Goal: Task Accomplishment & Management: Manage account settings

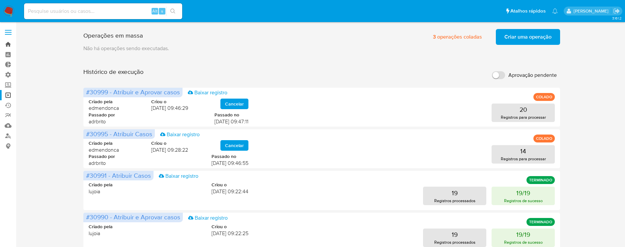
click at [8, 43] on link "Bandeja" at bounding box center [39, 44] width 78 height 10
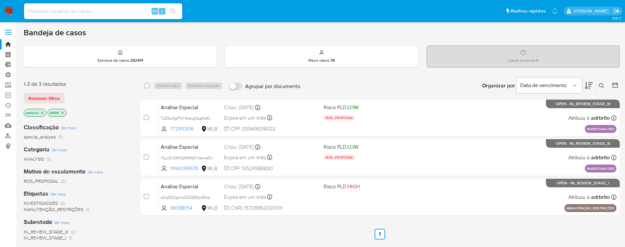
click at [42, 114] on icon "close-filter" at bounding box center [42, 113] width 4 height 4
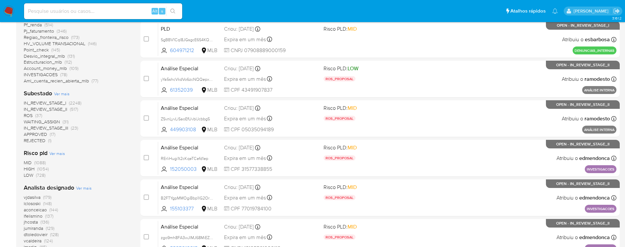
scroll to position [198, 0]
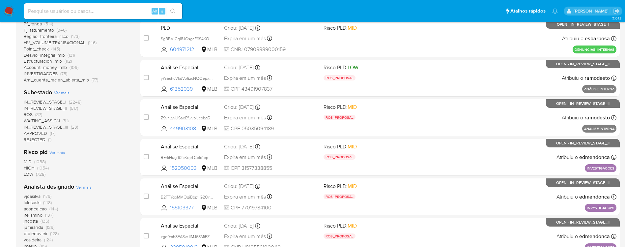
click at [36, 111] on span "(37)" at bounding box center [38, 114] width 7 height 7
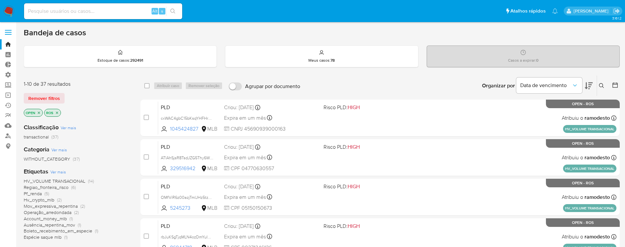
click at [57, 113] on icon "close-filter" at bounding box center [57, 112] width 2 height 2
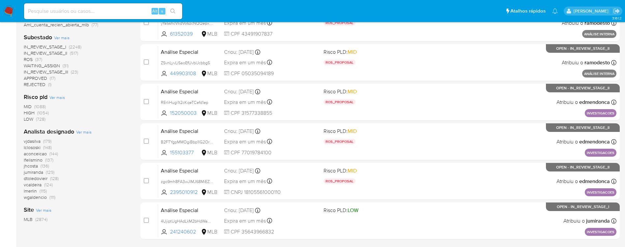
scroll to position [297, 0]
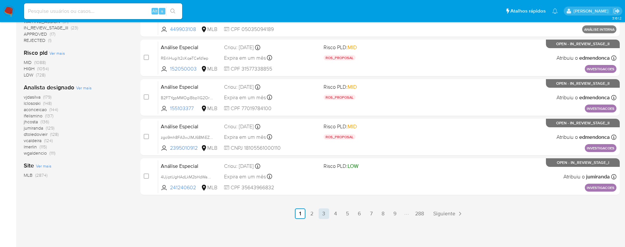
click at [324, 213] on link "3" at bounding box center [324, 213] width 11 height 11
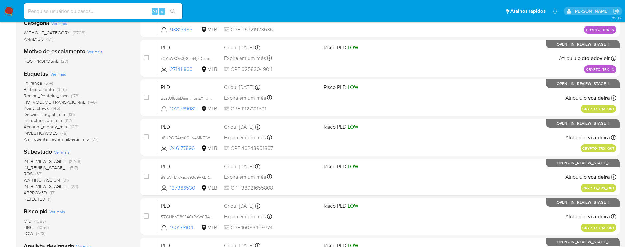
scroll to position [297, 0]
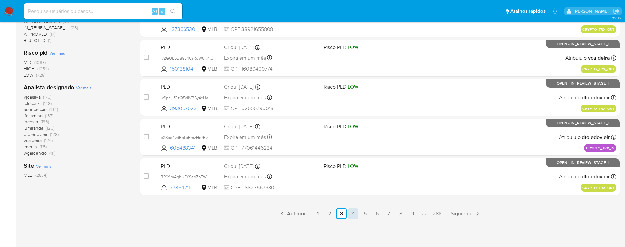
click at [351, 215] on link "4" at bounding box center [353, 213] width 11 height 11
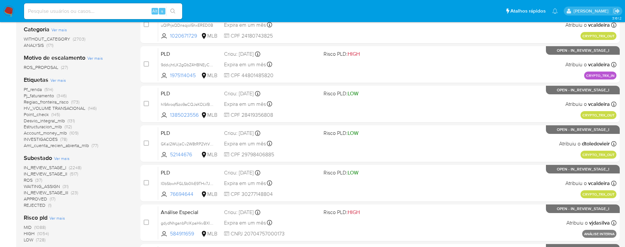
scroll to position [21, 0]
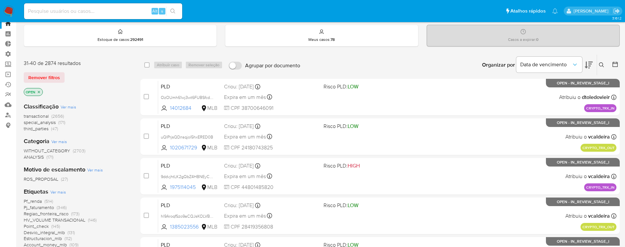
click at [34, 117] on span "transactional" at bounding box center [36, 116] width 25 height 7
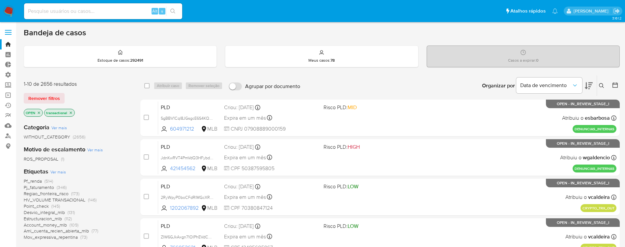
click at [28, 181] on span "Pf_renda" at bounding box center [33, 181] width 18 height 7
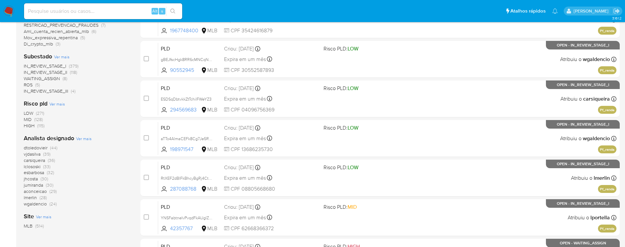
scroll to position [209, 0]
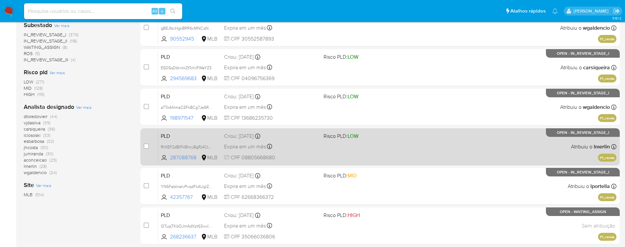
click at [257, 149] on span "Expira em um mês" at bounding box center [245, 146] width 42 height 7
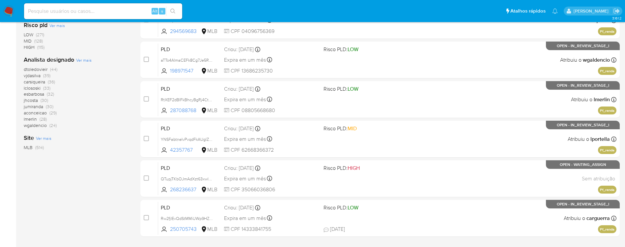
scroll to position [297, 0]
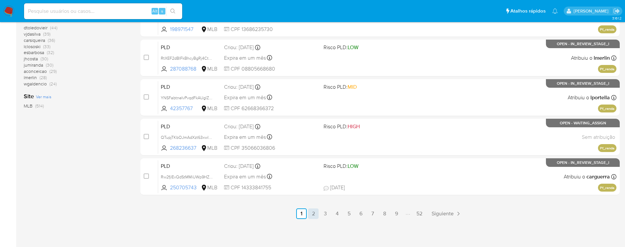
click at [316, 212] on link "2" at bounding box center [313, 213] width 11 height 11
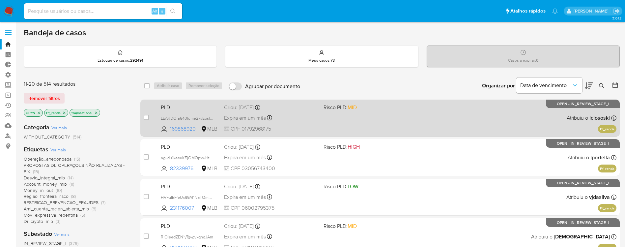
click at [243, 122] on div "Expira em um mês Expira em 27/10/2025 00:37:55" at bounding box center [271, 117] width 94 height 9
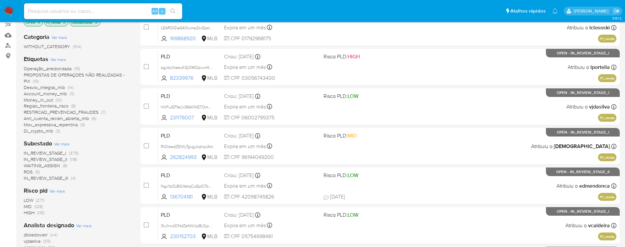
scroll to position [100, 0]
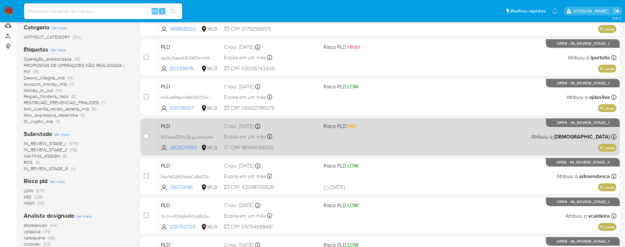
click at [415, 121] on div "PLD RIOleedZEN1yTgvgykqhqJAm 262824993 MLB Risco PLD: MID Criou: 12/09/2025 Cri…" at bounding box center [387, 136] width 458 height 33
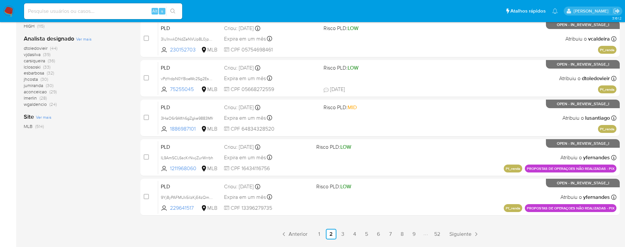
scroll to position [278, 0]
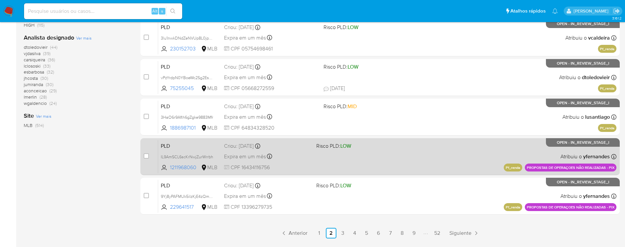
click at [256, 159] on span "Expira em um mês" at bounding box center [245, 156] width 42 height 7
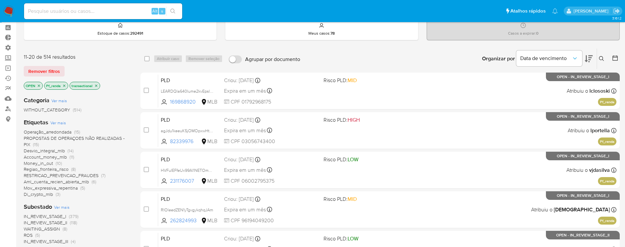
scroll to position [25, 0]
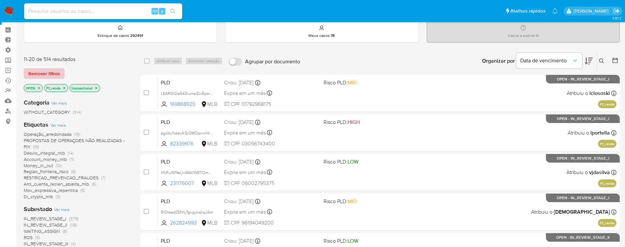
click at [53, 73] on span "Remover filtros" at bounding box center [44, 73] width 32 height 9
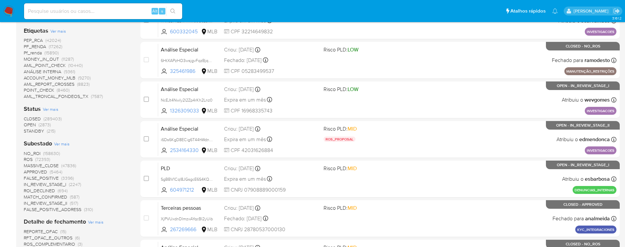
scroll to position [235, 0]
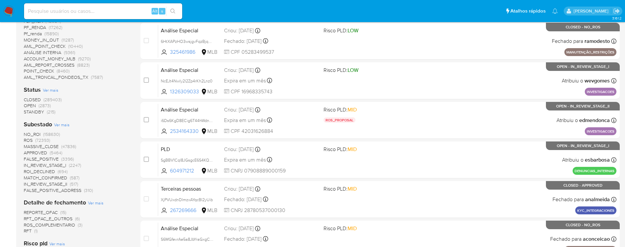
click at [33, 100] on span "CLOSED" at bounding box center [32, 99] width 17 height 7
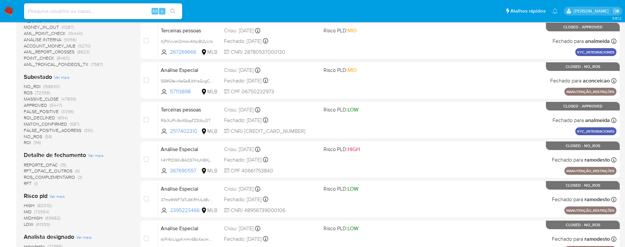
click at [31, 92] on span "ROS" at bounding box center [28, 92] width 9 height 7
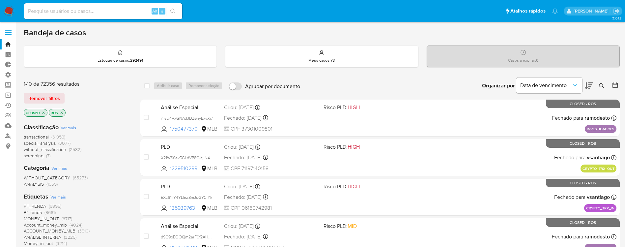
click at [36, 138] on span "transactional" at bounding box center [36, 136] width 25 height 7
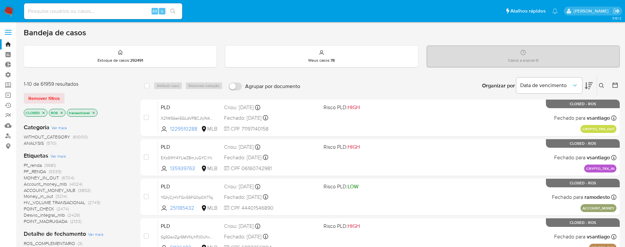
click at [36, 166] on span "Pf_renda" at bounding box center [33, 165] width 18 height 7
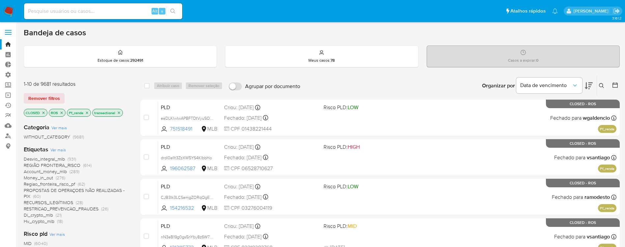
drag, startPoint x: 616, startPoint y: 79, endPoint x: 615, endPoint y: 85, distance: 5.4
click at [615, 85] on div at bounding box center [614, 85] width 12 height 20
click at [615, 85] on icon at bounding box center [615, 85] width 7 height 7
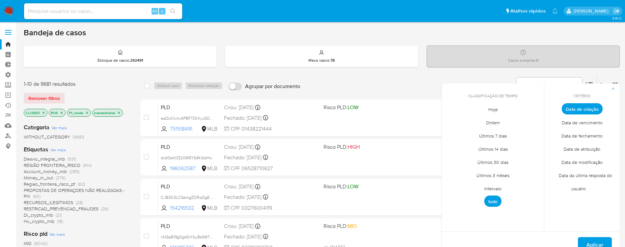
click at [495, 184] on span "Intervalo" at bounding box center [492, 189] width 31 height 14
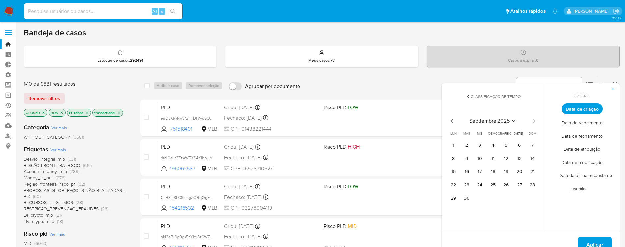
click at [453, 121] on icon "Mes anterior" at bounding box center [452, 121] width 8 height 8
click at [506, 147] on button "1" at bounding box center [506, 145] width 11 height 11
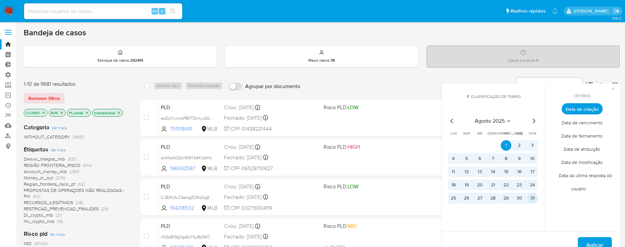
click at [533, 198] on button "31" at bounding box center [532, 198] width 11 height 11
click at [587, 239] on span "Aplicar" at bounding box center [594, 245] width 17 height 14
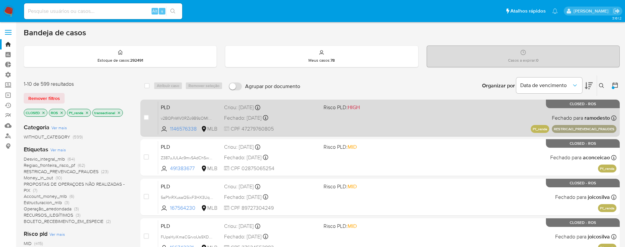
click at [261, 118] on div "Fechado: 10/09/2025 Fechado: 10/09/2025 18:08:43" at bounding box center [271, 117] width 94 height 7
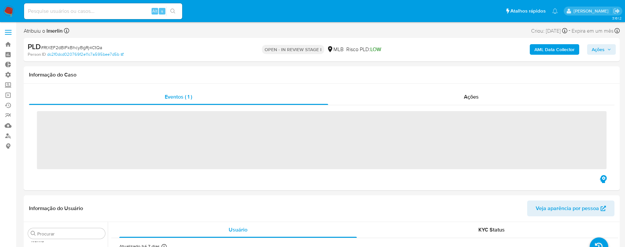
scroll to position [342, 0]
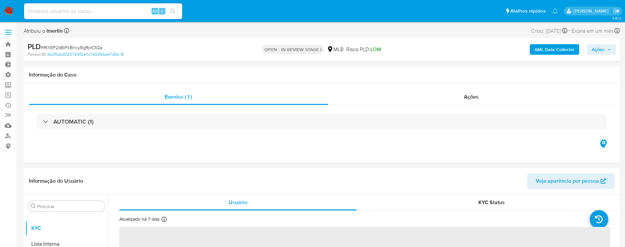
select select "10"
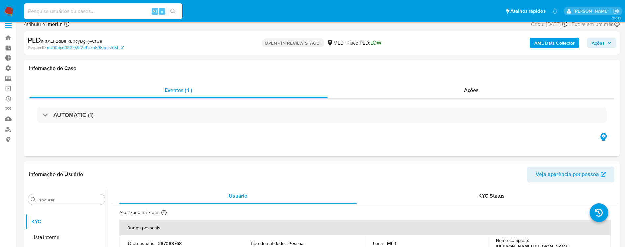
scroll to position [0, 0]
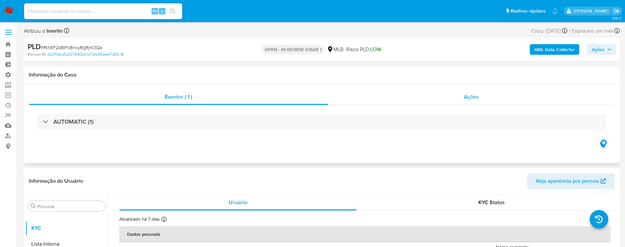
click at [474, 100] on span "Ações" at bounding box center [471, 97] width 15 height 8
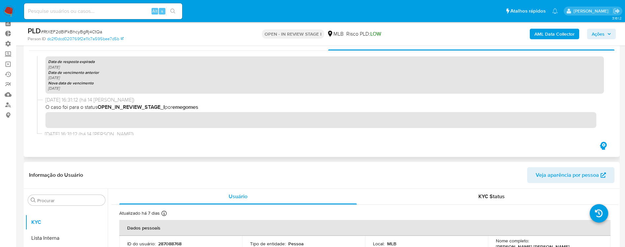
scroll to position [226, 0]
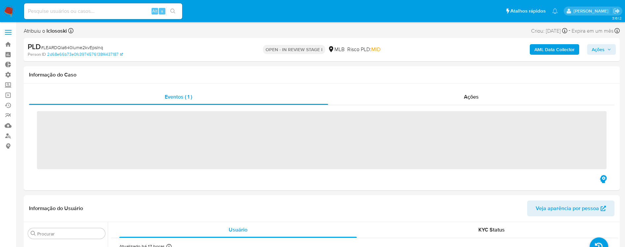
scroll to position [342, 0]
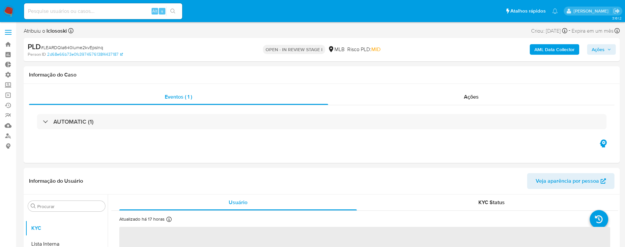
select select "10"
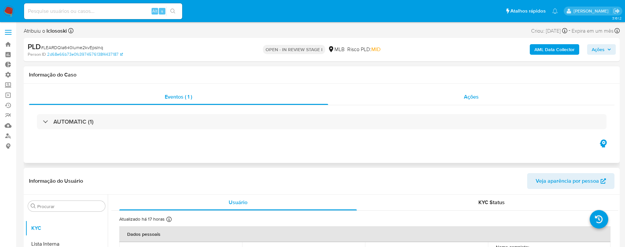
click at [473, 97] on span "Ações" at bounding box center [471, 97] width 15 height 8
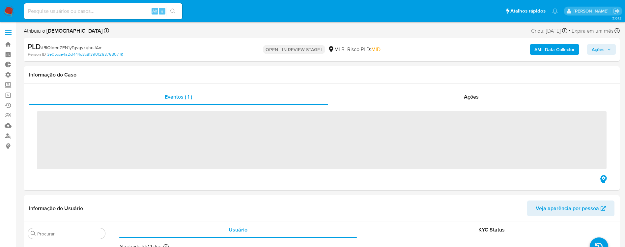
scroll to position [342, 0]
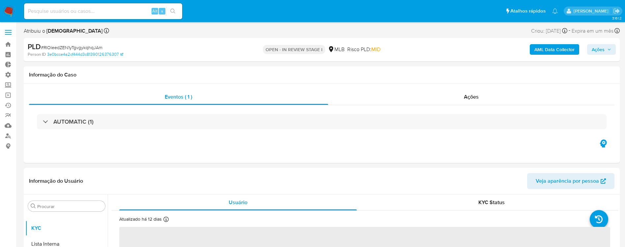
select select "10"
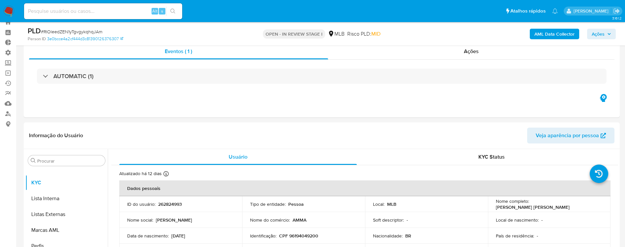
scroll to position [19, 0]
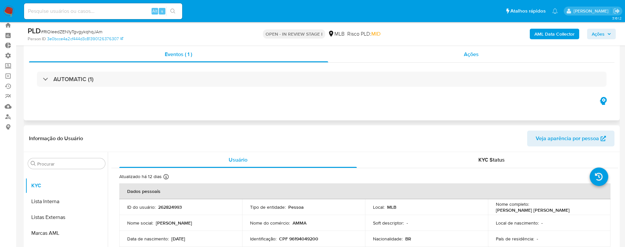
click at [463, 51] on div "Ações" at bounding box center [471, 54] width 287 height 16
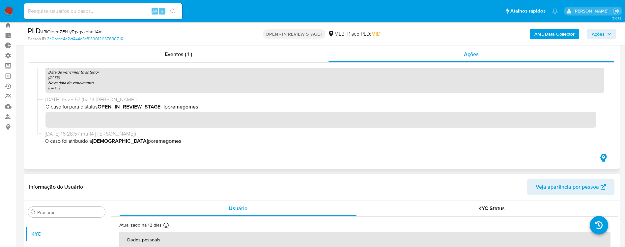
scroll to position [226, 0]
drag, startPoint x: 167, startPoint y: 141, endPoint x: 134, endPoint y: 142, distance: 32.6
click at [134, 142] on span "O caso foi atribuído a isadacostaes por emegomes" at bounding box center [324, 140] width 559 height 7
click at [108, 143] on b "[DEMOGRAPHIC_DATA]" at bounding box center [120, 141] width 56 height 8
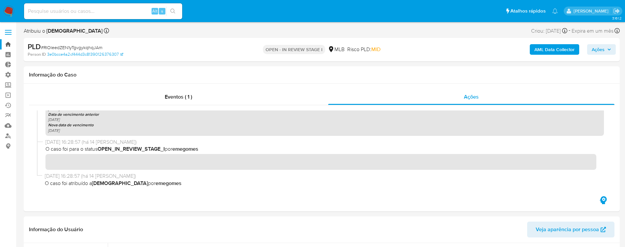
click at [9, 42] on link "Bandeja" at bounding box center [39, 44] width 78 height 10
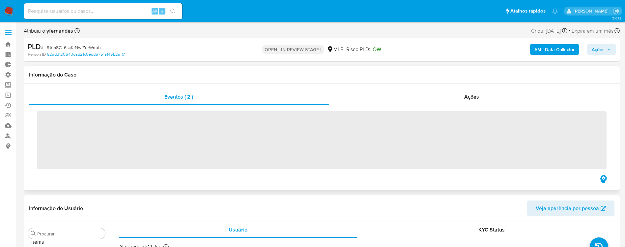
scroll to position [342, 0]
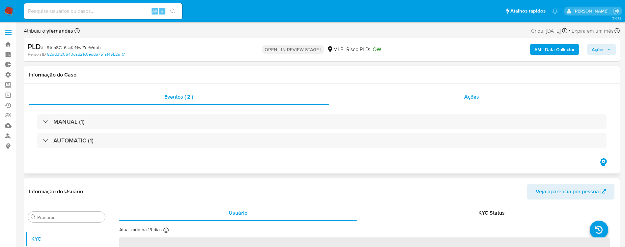
select select "10"
click at [471, 102] on div "Ações" at bounding box center [472, 97] width 286 height 16
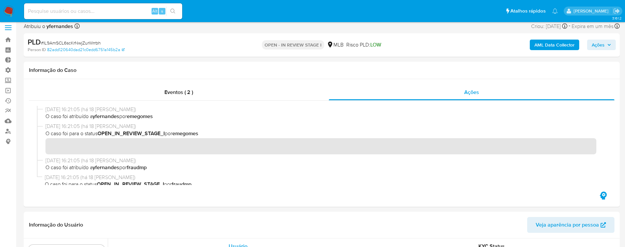
scroll to position [6, 0]
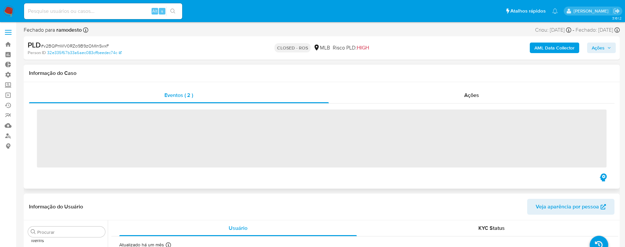
scroll to position [342, 0]
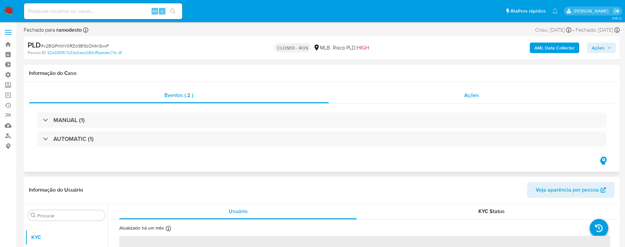
select select "10"
click at [471, 94] on span "Ações" at bounding box center [471, 95] width 15 height 8
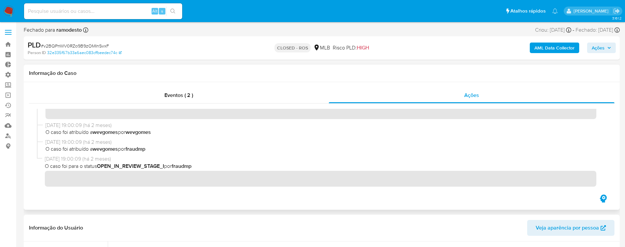
scroll to position [502, 0]
drag, startPoint x: 41, startPoint y: 164, endPoint x: 209, endPoint y: 169, distance: 168.1
click at [209, 169] on div "14/08/2025 19:00:09 (há 2 meses) O caso foi para o status OPEN_IN_REVIEW_STAGE_…" at bounding box center [322, 171] width 570 height 34
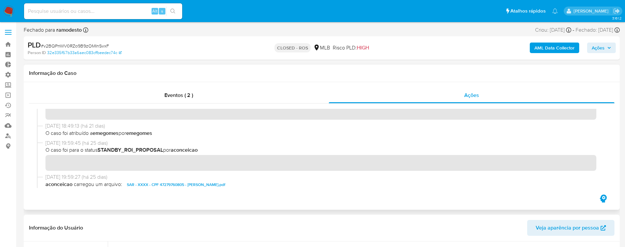
scroll to position [297, 0]
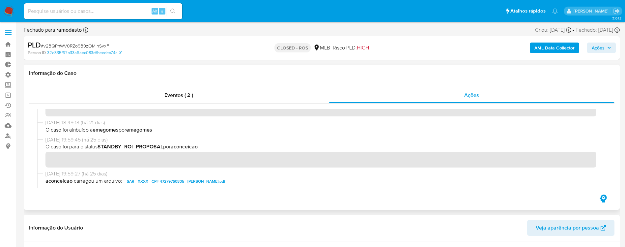
drag, startPoint x: 94, startPoint y: 130, endPoint x: 121, endPoint y: 131, distance: 27.1
click at [121, 131] on span "O caso foi atribuído a emegomes por emegomes" at bounding box center [324, 129] width 558 height 7
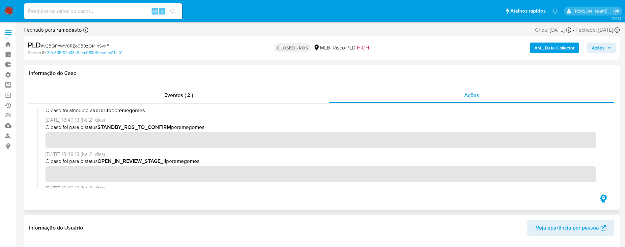
scroll to position [234, 0]
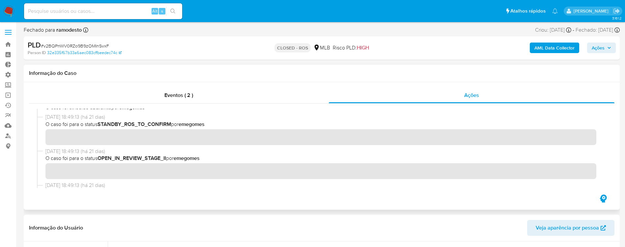
drag, startPoint x: 139, startPoint y: 125, endPoint x: 173, endPoint y: 123, distance: 33.4
click at [173, 123] on span "O caso foi para o status STANDBY_ROS_TO_CONFIRM por emegomes" at bounding box center [324, 124] width 558 height 7
drag, startPoint x: 48, startPoint y: 117, endPoint x: 83, endPoint y: 117, distance: 34.3
click at [83, 117] on span "09/09/2025 18:49:13 (há 21 dias)" at bounding box center [324, 116] width 558 height 7
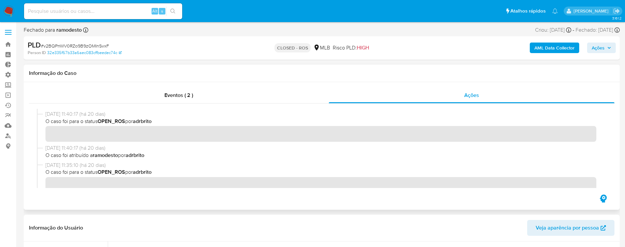
scroll to position [44, 0]
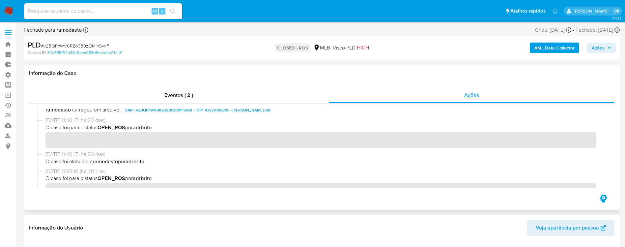
drag, startPoint x: 100, startPoint y: 128, endPoint x: 129, endPoint y: 127, distance: 29.0
click at [129, 127] on span "O caso foi para o status OPEN_ROS por adrbrito" at bounding box center [324, 127] width 558 height 7
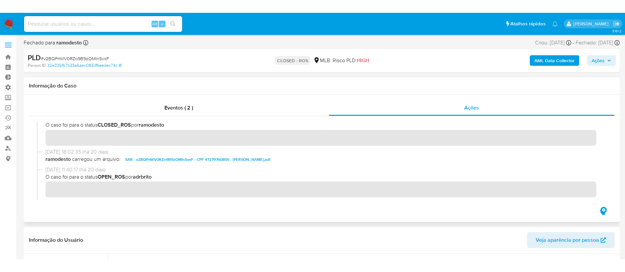
scroll to position [0, 0]
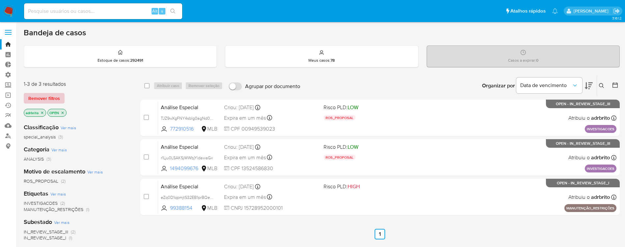
click at [48, 102] on span "Remover filtros" at bounding box center [44, 98] width 32 height 9
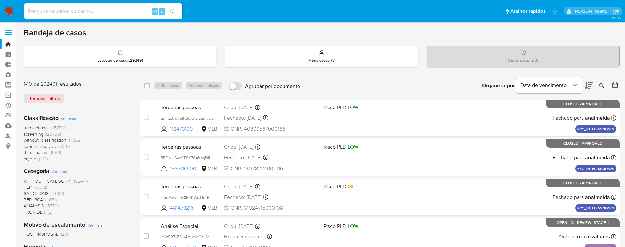
click at [615, 86] on icon at bounding box center [615, 85] width 7 height 7
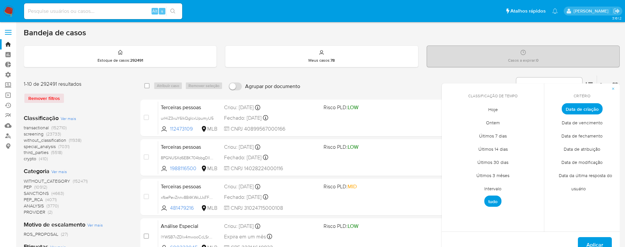
click at [495, 189] on span "Intervalo" at bounding box center [492, 189] width 31 height 14
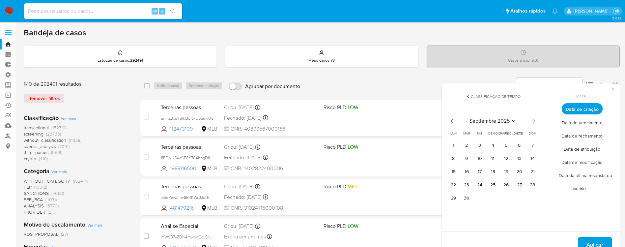
click at [453, 125] on icon "Mes anterior" at bounding box center [452, 121] width 8 height 8
click at [504, 148] on button "1" at bounding box center [506, 145] width 11 height 11
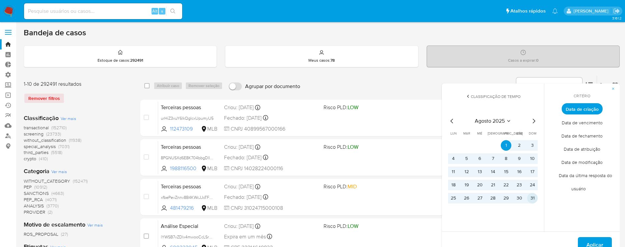
click at [529, 198] on button "31" at bounding box center [532, 198] width 11 height 11
click at [588, 240] on span "Aplicar" at bounding box center [594, 245] width 17 height 14
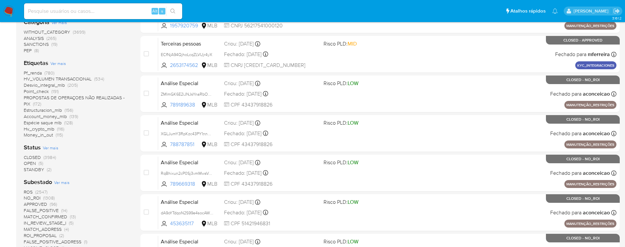
scroll to position [145, 0]
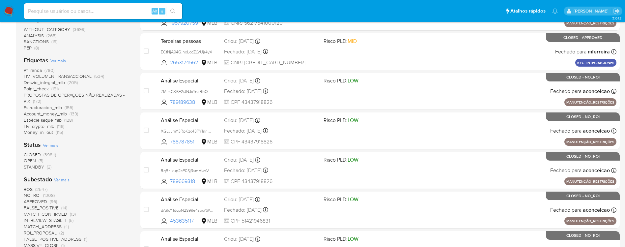
click at [37, 155] on span "CLOSED" at bounding box center [32, 154] width 17 height 7
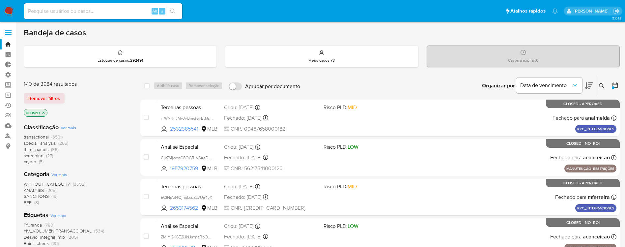
click at [40, 136] on span "transactional" at bounding box center [36, 136] width 25 height 7
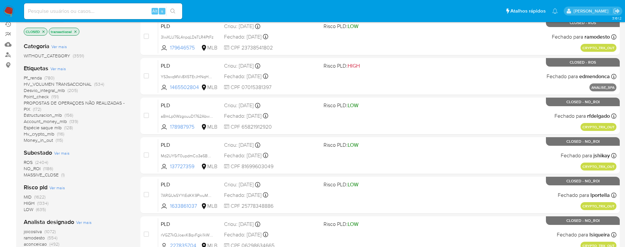
scroll to position [74, 0]
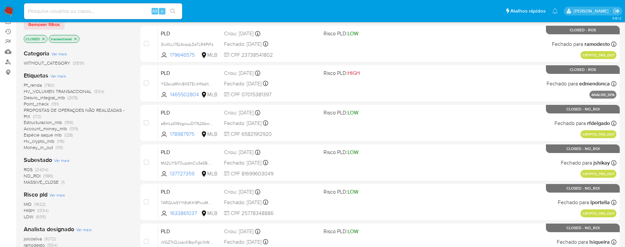
click at [45, 122] on span "Estructuracion_mlb" at bounding box center [43, 122] width 38 height 7
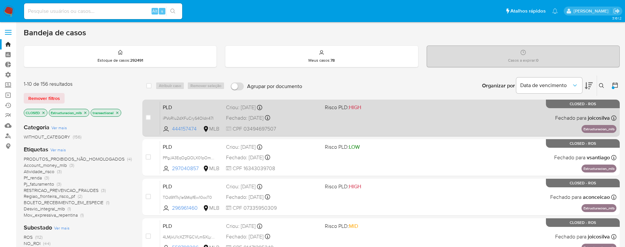
click at [254, 127] on span "CPF 03494697507" at bounding box center [273, 128] width 94 height 7
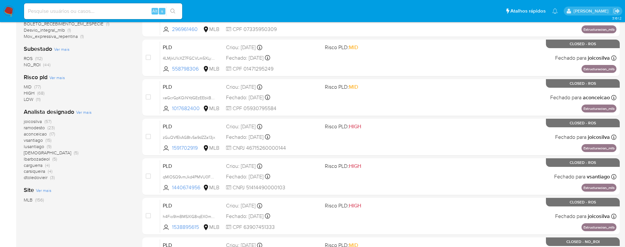
scroll to position [192, 0]
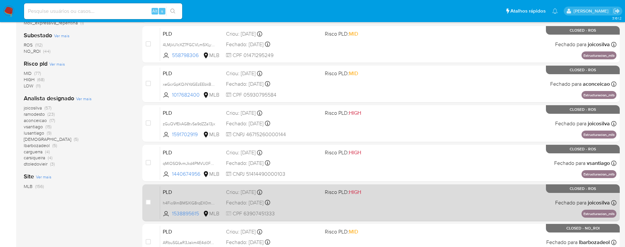
click at [257, 199] on div "Fechado: 18/09/2025 Fechado: 18/09/2025 13:54:04" at bounding box center [273, 202] width 94 height 7
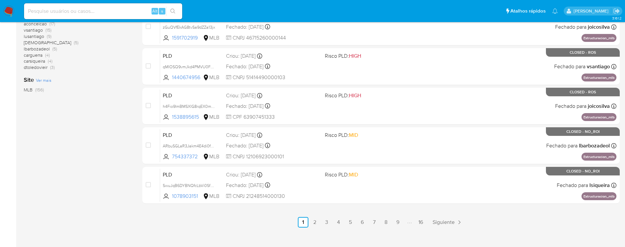
scroll to position [297, 0]
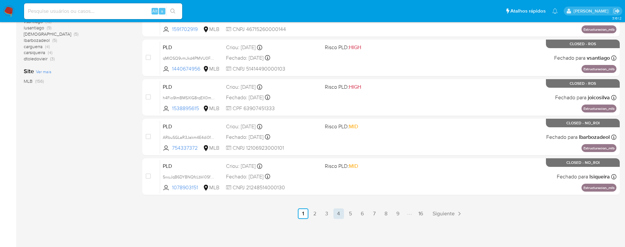
click at [339, 212] on link "4" at bounding box center [338, 213] width 11 height 11
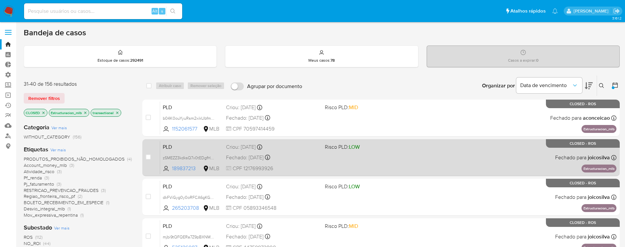
click at [248, 160] on div "Fechado: 11/09/2025 Fechado: 11/09/2025 14:52:01" at bounding box center [273, 157] width 94 height 7
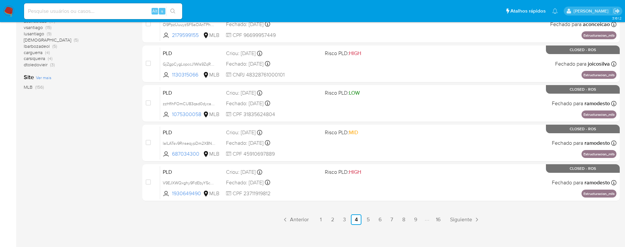
scroll to position [295, 0]
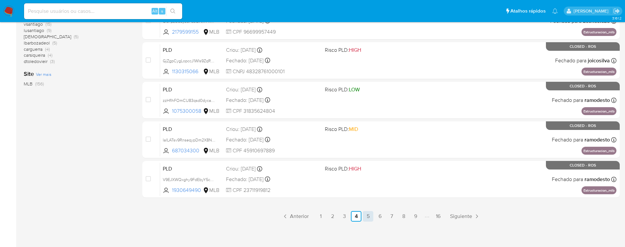
click at [366, 217] on link "5" at bounding box center [368, 216] width 11 height 11
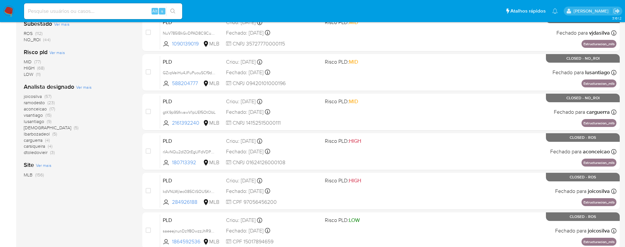
scroll to position [288, 0]
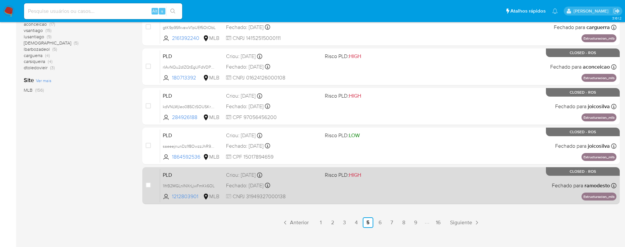
click at [261, 179] on div "PLD 1IfrB2MGLnINXrLjwFmKk6OL 1212803901 MLB Risco PLD: HIGH Criou: 12/08/2025 C…" at bounding box center [388, 185] width 456 height 33
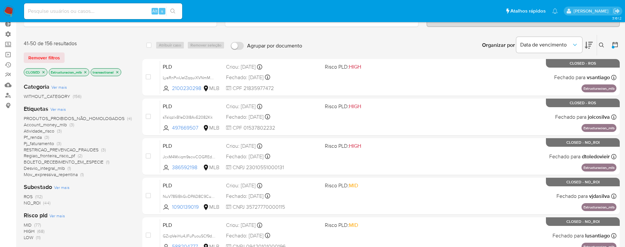
scroll to position [0, 0]
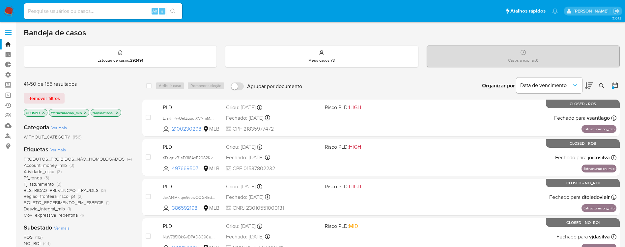
click at [615, 84] on icon at bounding box center [615, 85] width 7 height 7
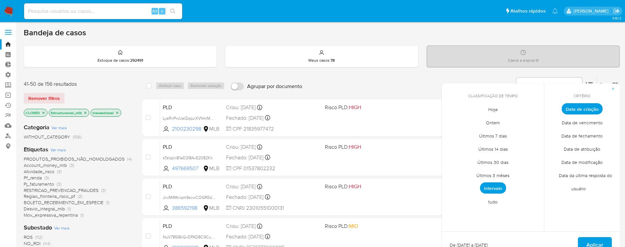
click at [492, 187] on span "Intervalo" at bounding box center [493, 187] width 26 height 11
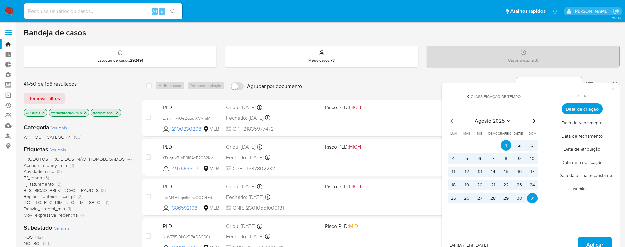
click at [448, 120] on div "agosto 2025 agosto 2025 lun lunes mar martes mié miércoles jue jueves vie viern…" at bounding box center [492, 159] width 105 height 104
click at [451, 121] on icon "Mes anterior" at bounding box center [451, 121] width 3 height 5
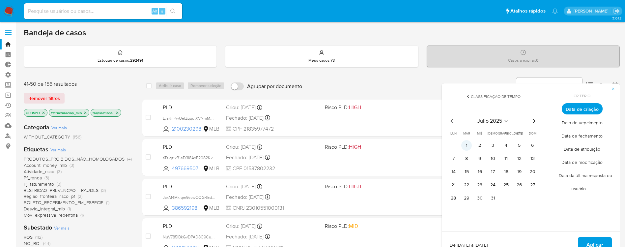
click at [471, 145] on button "1" at bounding box center [466, 145] width 11 height 11
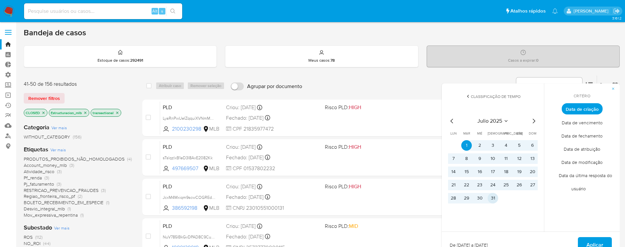
click at [488, 196] on button "31" at bounding box center [493, 198] width 11 height 11
click at [588, 243] on span "Aplicar" at bounding box center [594, 245] width 17 height 14
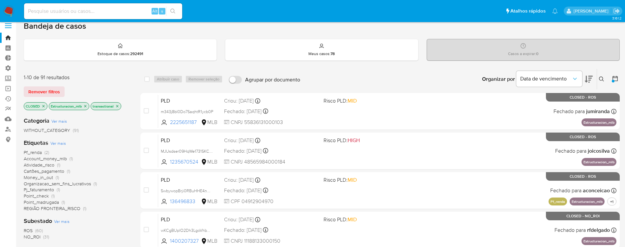
scroll to position [9, 0]
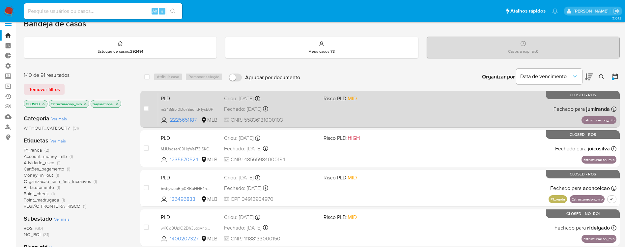
click at [254, 114] on div "PLD m343j8bI0Do7SaqhtR1ycb0P 2225651187 MLB Risco PLD: MID Criou: 12/07/2025 Cr…" at bounding box center [387, 108] width 458 height 33
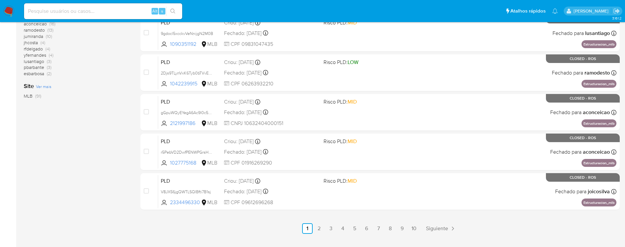
scroll to position [297, 0]
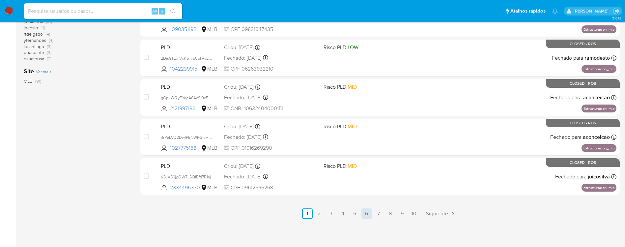
click at [369, 212] on link "6" at bounding box center [366, 213] width 11 height 11
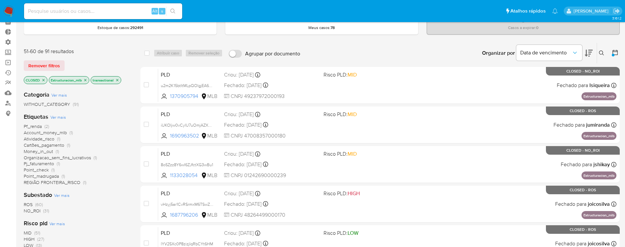
scroll to position [34, 0]
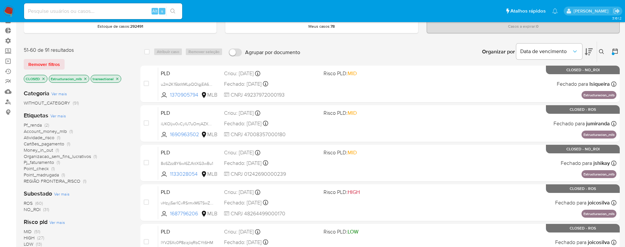
click at [84, 78] on icon "close-filter" at bounding box center [85, 79] width 4 height 4
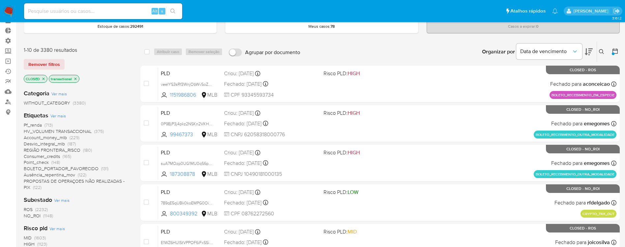
click at [51, 157] on span "Consumer_credits" at bounding box center [42, 156] width 36 height 7
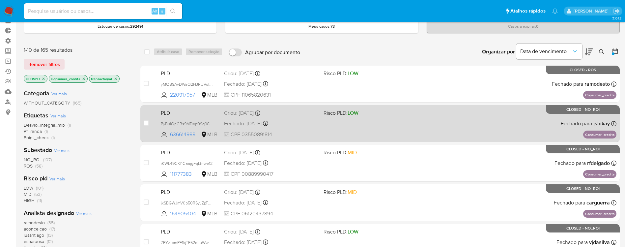
click at [260, 128] on div "PLD PyBulOnCRs9MDep09q9CxUd9 636614988 MLB Risco PLD: LOW Criou: 12/07/2025 Cri…" at bounding box center [387, 123] width 458 height 33
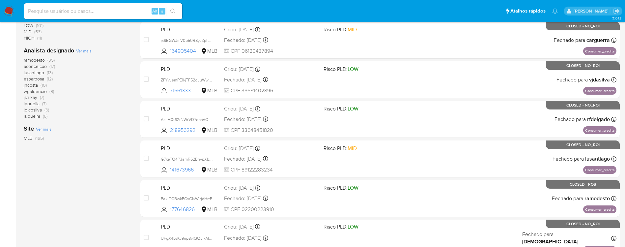
scroll to position [297, 0]
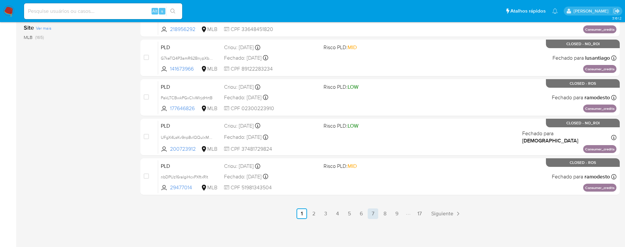
click at [375, 213] on link "7" at bounding box center [373, 213] width 11 height 11
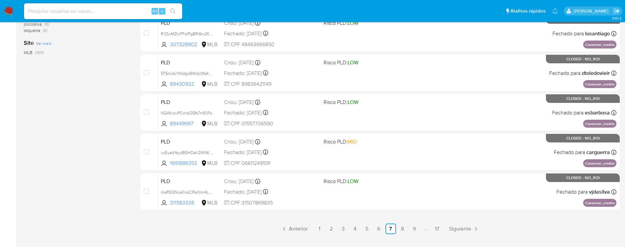
scroll to position [297, 0]
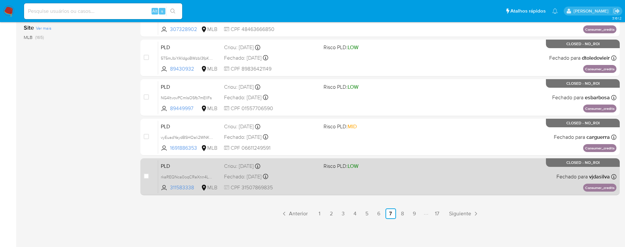
click at [258, 172] on div "PLD rkaREQNca0oqCReXnn4L4KOe 311583338 MLB Risco PLD: LOW Criou: 12/07/2025 Cri…" at bounding box center [387, 176] width 458 height 33
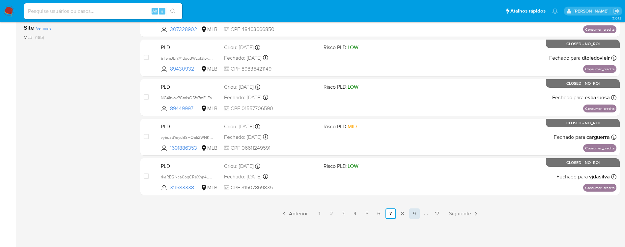
click at [415, 214] on link "9" at bounding box center [414, 213] width 11 height 11
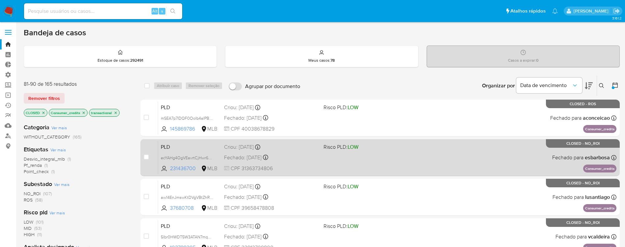
click at [247, 155] on div "Fechado: 29/07/2025 Fechado: 29/07/2025 11:25:43" at bounding box center [271, 157] width 94 height 7
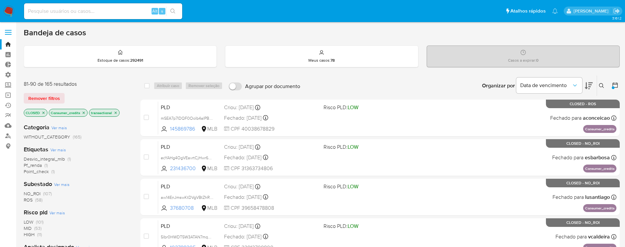
click at [616, 83] on icon at bounding box center [614, 84] width 5 height 5
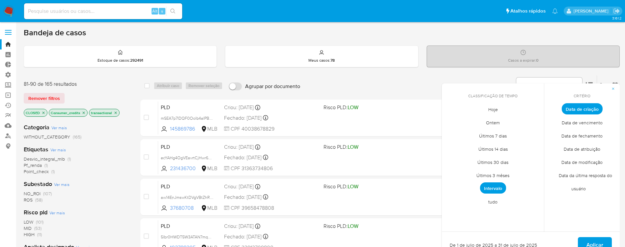
click at [498, 189] on span "Intervalo" at bounding box center [493, 187] width 26 height 11
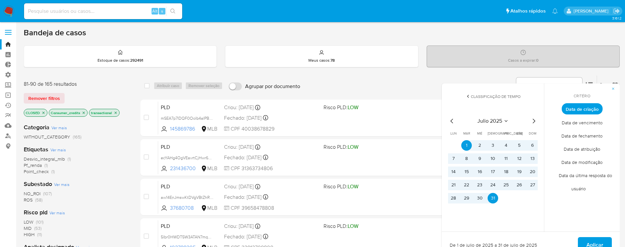
click at [453, 121] on icon "Mes anterior" at bounding box center [452, 121] width 8 height 8
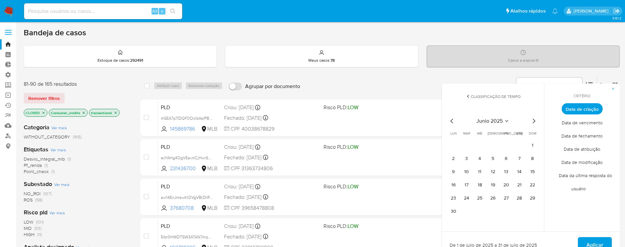
click at [453, 124] on icon "Mes anterior" at bounding box center [452, 121] width 8 height 8
click at [532, 124] on icon "Mes siguiente" at bounding box center [534, 121] width 8 height 8
click at [533, 147] on button "1" at bounding box center [532, 145] width 11 height 11
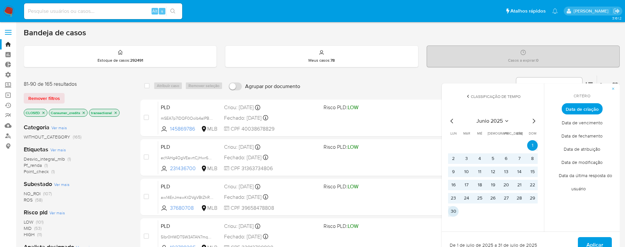
click at [453, 211] on button "30" at bounding box center [453, 211] width 11 height 11
click at [600, 241] on span "Aplicar" at bounding box center [594, 245] width 17 height 14
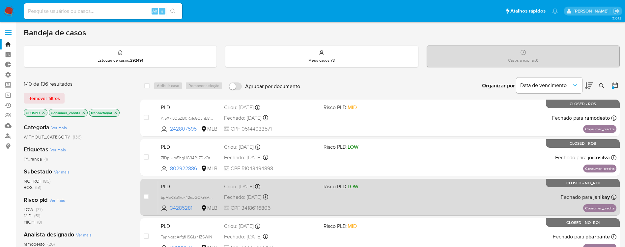
click at [257, 200] on div "Fechado: 23/06/2025 Fechado: 23/06/2025 15:58:21" at bounding box center [271, 196] width 94 height 7
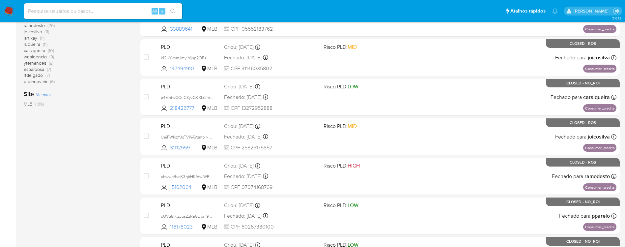
scroll to position [297, 0]
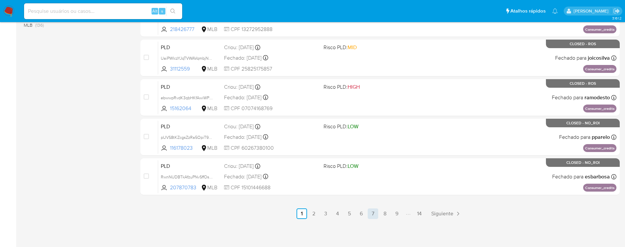
click at [374, 213] on link "7" at bounding box center [373, 213] width 11 height 11
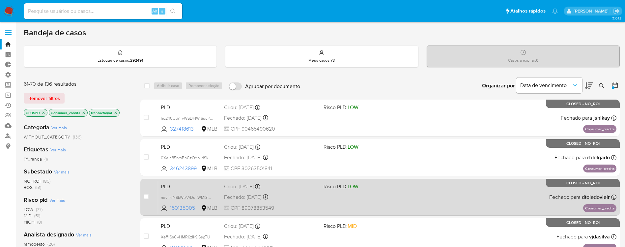
click at [251, 196] on div "Fechado: 24/06/2025 Fechado: 24/06/2025 14:11:54" at bounding box center [271, 196] width 94 height 7
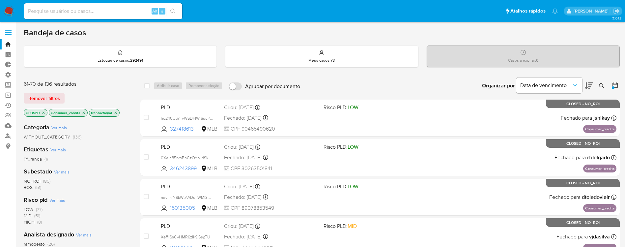
click at [83, 114] on icon "close-filter" at bounding box center [84, 113] width 4 height 4
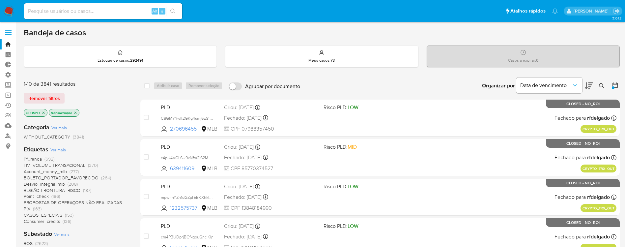
click at [36, 157] on span "Pf_renda" at bounding box center [33, 159] width 18 height 7
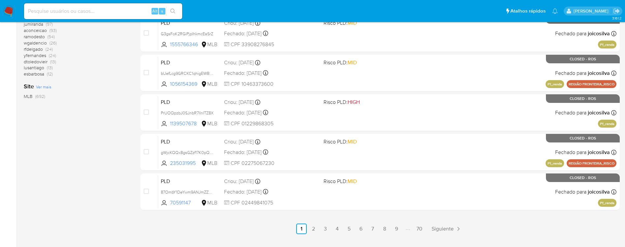
scroll to position [297, 0]
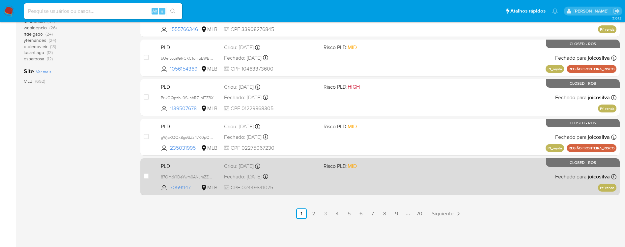
click at [260, 174] on div "Fechado: 26/06/2025 Fechado: 26/06/2025 09:42:38" at bounding box center [271, 176] width 94 height 7
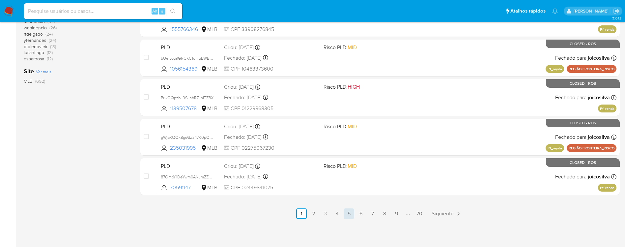
click at [351, 215] on link "5" at bounding box center [349, 213] width 11 height 11
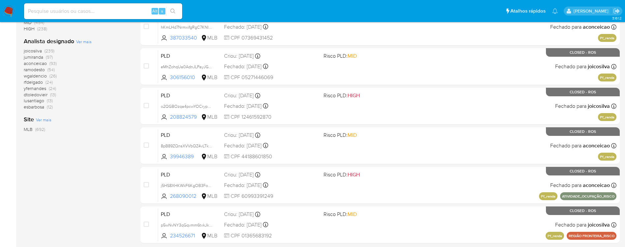
scroll to position [297, 0]
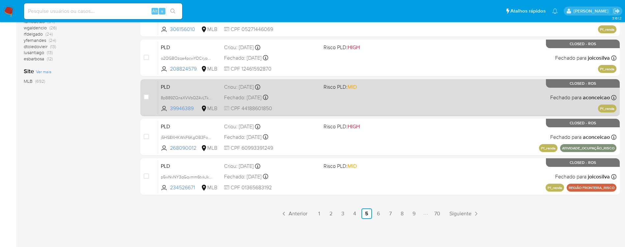
click at [251, 102] on div "PLD 8pB89ZQnsXVVbQZ4vLTkSsMU 39946389 MLB Risco PLD: MID Criou: 12/06/2025 Crio…" at bounding box center [387, 97] width 458 height 33
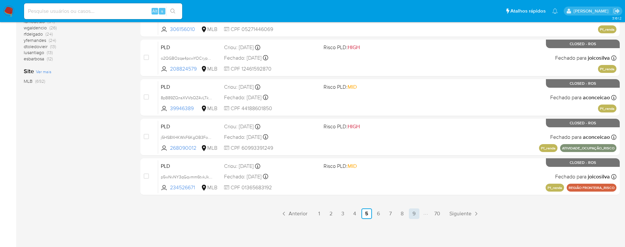
click at [412, 213] on link "9" at bounding box center [414, 213] width 11 height 11
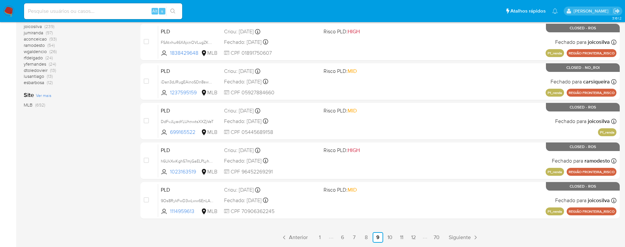
scroll to position [297, 0]
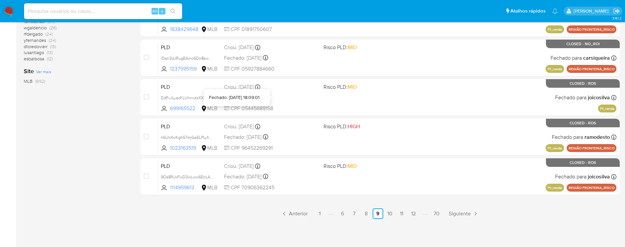
click at [248, 98] on div "Fechado: 02/07/2025 18:09:01" at bounding box center [234, 97] width 51 height 7
click at [401, 211] on link "11" at bounding box center [401, 213] width 11 height 11
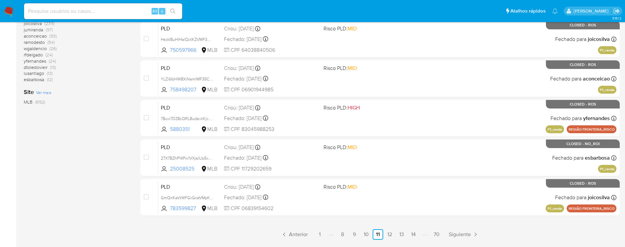
scroll to position [283, 0]
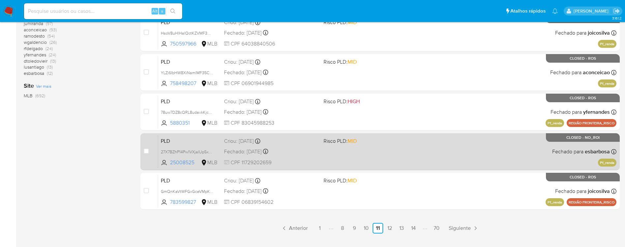
click at [237, 150] on div "Fechado: 23/06/2025 Fechado: 23/06/2025 10:35:54" at bounding box center [271, 151] width 94 height 7
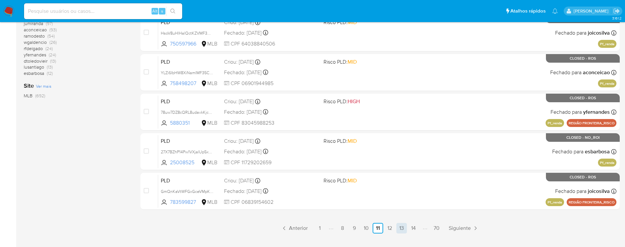
click at [401, 228] on link "13" at bounding box center [401, 228] width 11 height 11
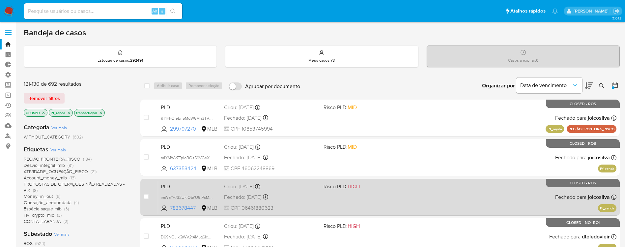
click at [256, 195] on div "Fechado: 02/07/2025 Fechado: 02/07/2025 17:10:45" at bounding box center [271, 196] width 94 height 7
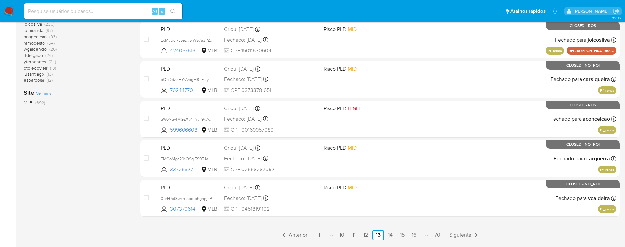
scroll to position [297, 0]
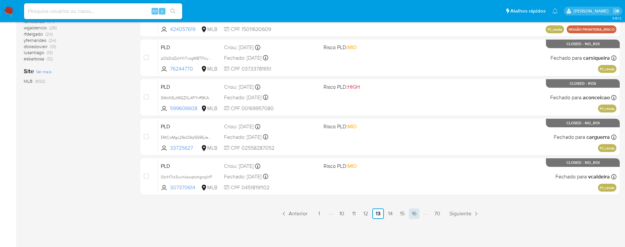
click at [414, 212] on link "16" at bounding box center [414, 213] width 11 height 11
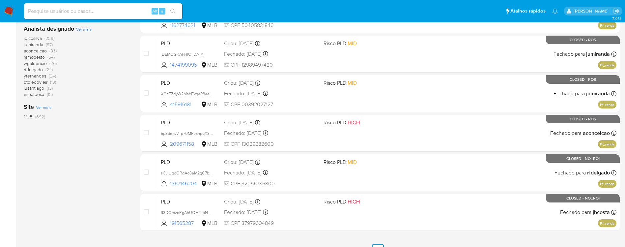
scroll to position [297, 0]
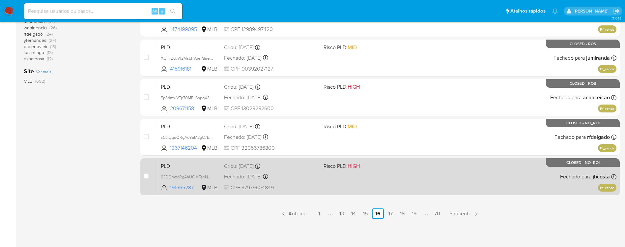
click at [256, 172] on div "PLD 93DOmzoRgAhUOMTepNPvQkw4 191565287 MLB Risco PLD: HIGH Criou: 12/06/2025 Cr…" at bounding box center [387, 176] width 458 height 33
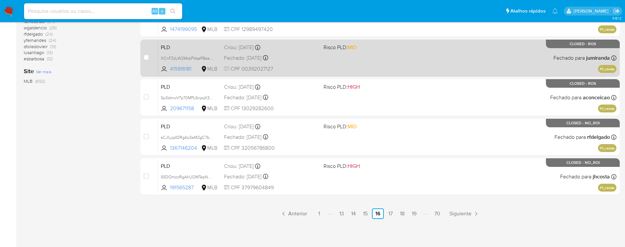
drag, startPoint x: 625, startPoint y: 166, endPoint x: 615, endPoint y: 58, distance: 109.2
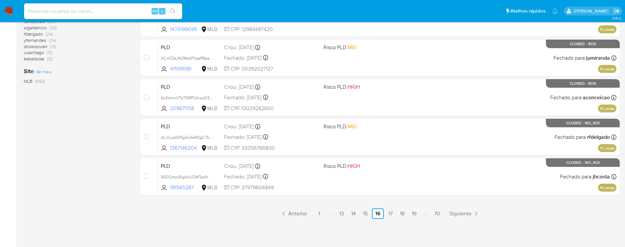
scroll to position [0, 0]
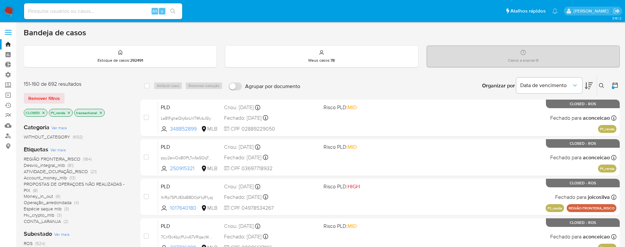
click at [68, 111] on icon "close-filter" at bounding box center [69, 113] width 4 height 4
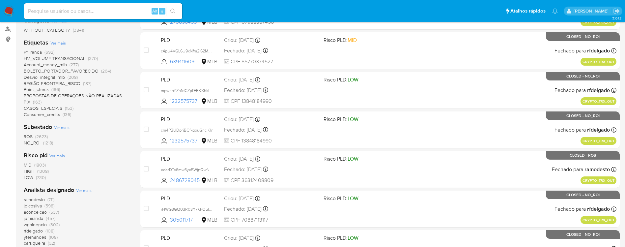
scroll to position [109, 0]
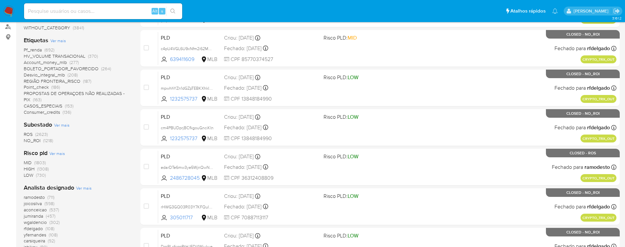
click at [49, 75] on span "Desvio_integral_mlb" at bounding box center [44, 74] width 41 height 7
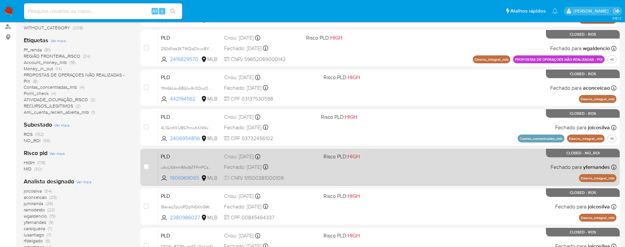
click at [261, 170] on div "PLD u4oUS4mhfMa9bTFFHPCsPD3k 1906969065 MLB Risco PLD: HIGH Criou: 12/06/2025 C…" at bounding box center [387, 166] width 458 height 33
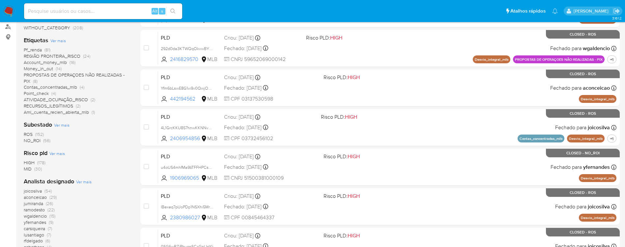
click at [42, 94] on span "Point_check" at bounding box center [36, 93] width 25 height 7
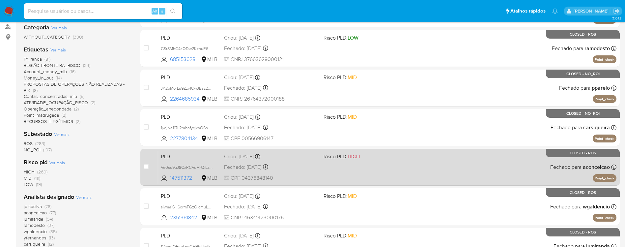
click at [254, 163] on div "Fechado: 22/07/2025 Fechado: 22/07/2025 10:13:21" at bounding box center [271, 166] width 94 height 7
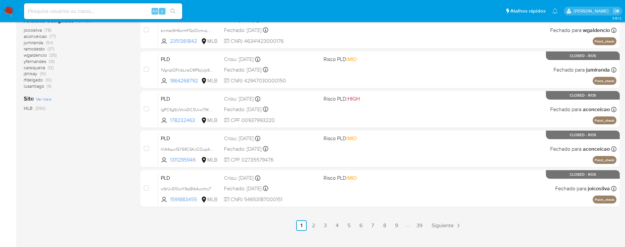
scroll to position [296, 0]
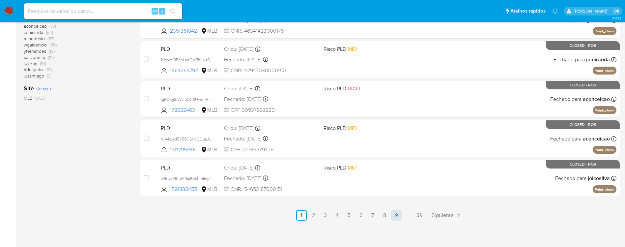
click at [398, 215] on link "9" at bounding box center [396, 215] width 11 height 11
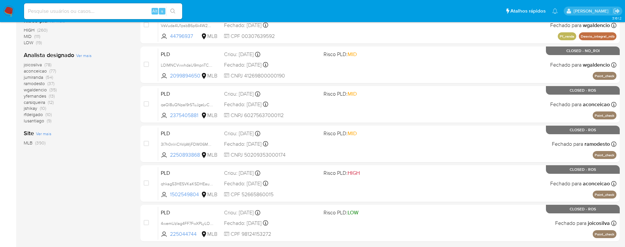
scroll to position [297, 0]
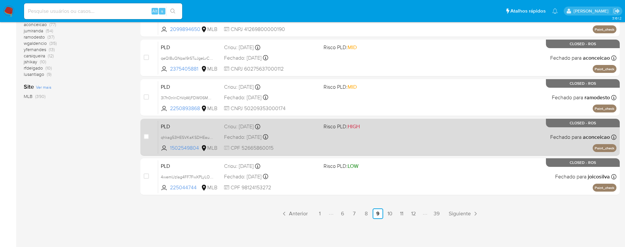
click at [247, 138] on div "Fechado: 14/07/2025 Fechado: 14/07/2025 17:25:59" at bounding box center [271, 136] width 94 height 7
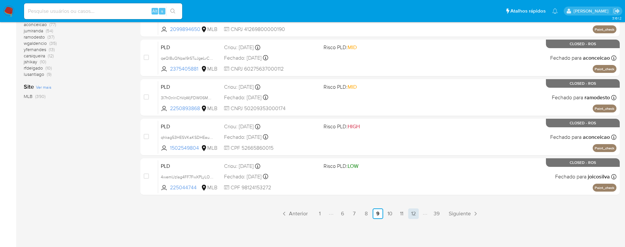
click at [413, 212] on link "12" at bounding box center [413, 213] width 11 height 11
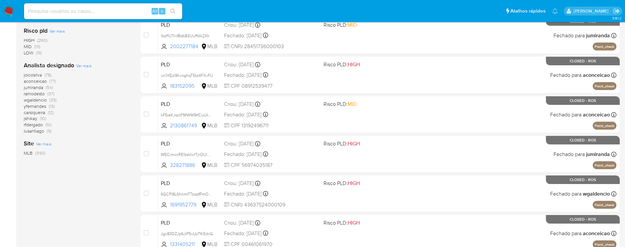
scroll to position [297, 0]
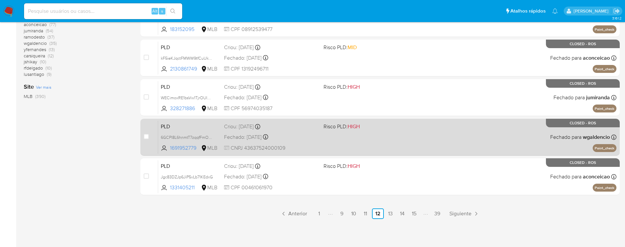
click at [263, 139] on div "Fechado: 21/07/2025 Fechado: 21/07/2025 10:58:57" at bounding box center [271, 136] width 94 height 7
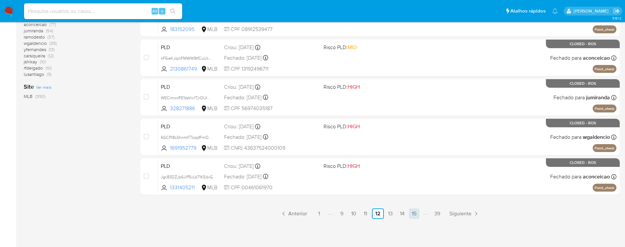
click at [413, 216] on link "15" at bounding box center [414, 213] width 11 height 11
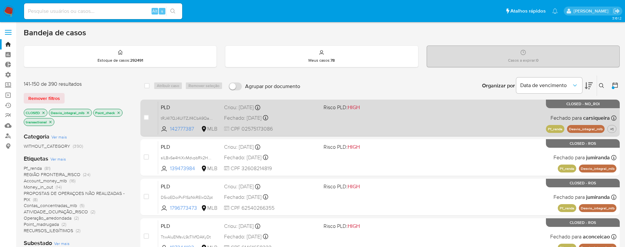
click at [242, 115] on div "Fechado: 18/06/2025 Fechado: 18/06/2025 08:53:41" at bounding box center [271, 117] width 94 height 7
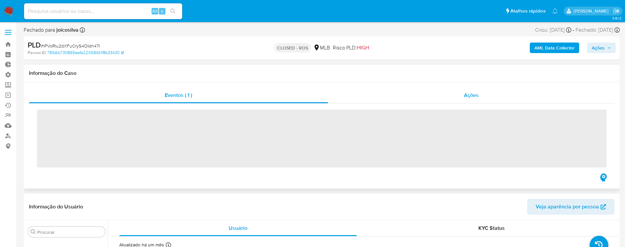
scroll to position [342, 0]
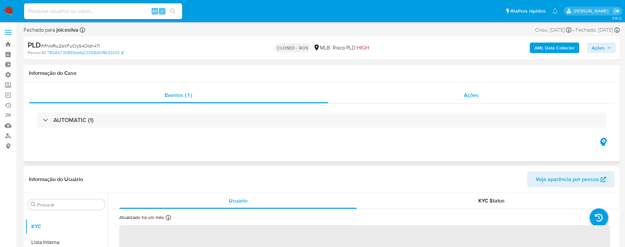
click at [469, 98] on span "Ações" at bounding box center [471, 95] width 15 height 8
select select "10"
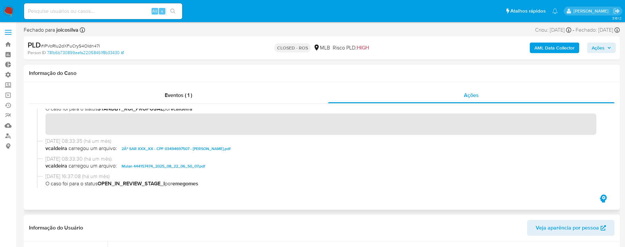
scroll to position [422, 0]
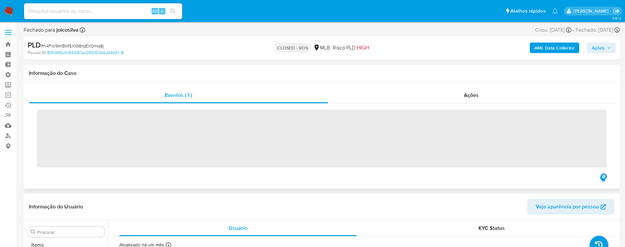
scroll to position [342, 0]
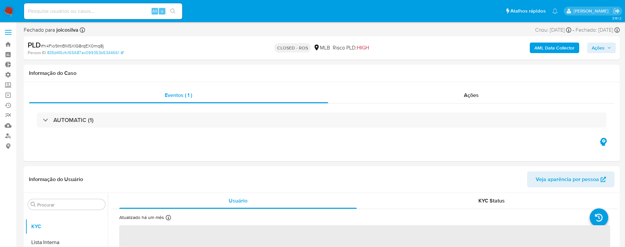
select select "10"
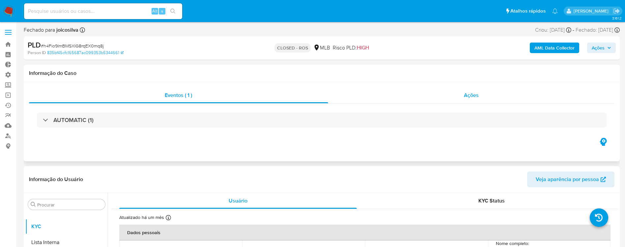
click at [473, 96] on span "Ações" at bounding box center [471, 95] width 15 height 8
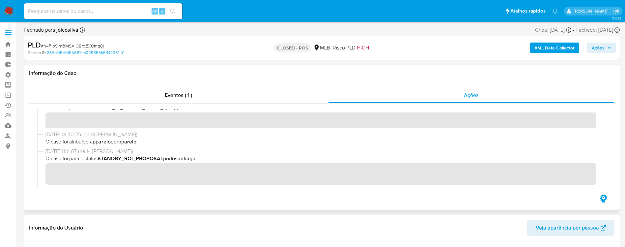
scroll to position [508, 0]
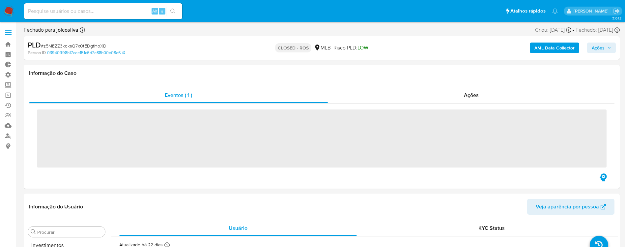
scroll to position [342, 0]
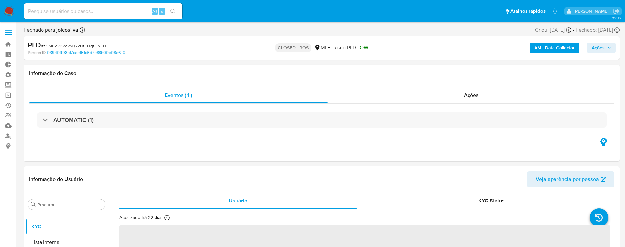
select select "10"
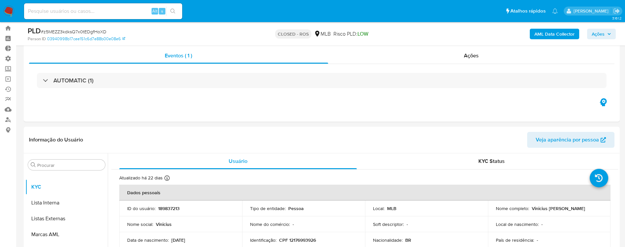
scroll to position [18, 0]
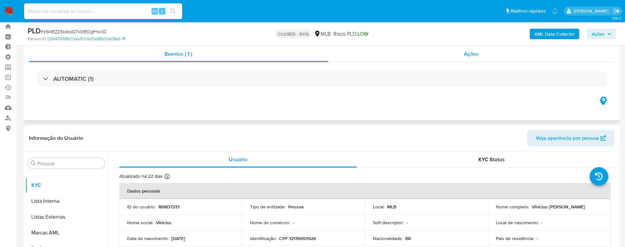
click at [485, 56] on div "Ações" at bounding box center [471, 54] width 287 height 16
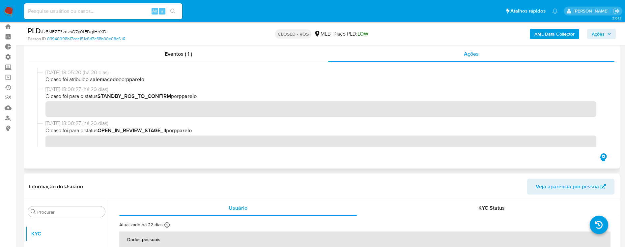
scroll to position [457, 0]
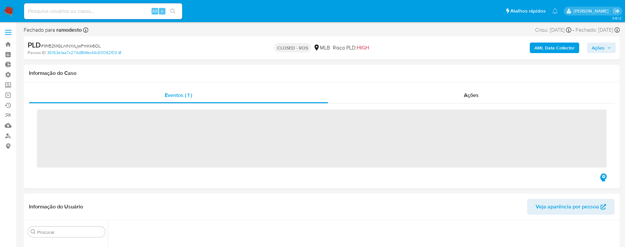
scroll to position [342, 0]
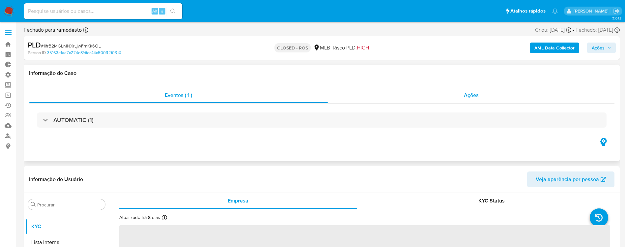
select select "10"
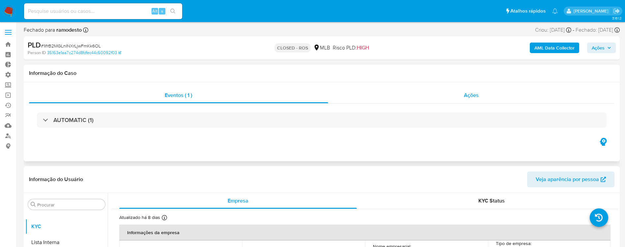
click at [471, 92] on span "Ações" at bounding box center [471, 95] width 15 height 8
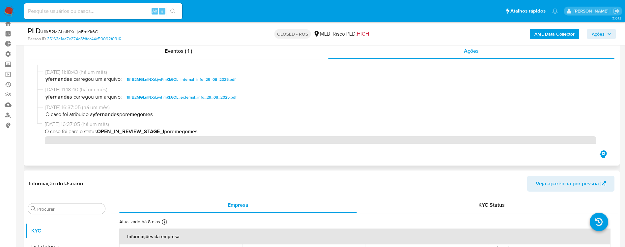
scroll to position [508, 0]
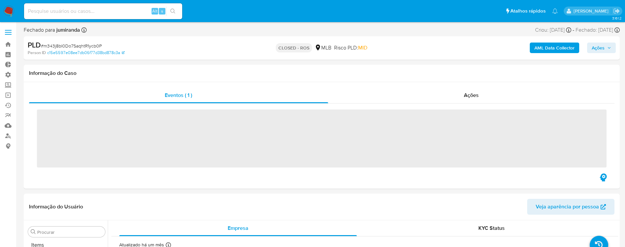
scroll to position [342, 0]
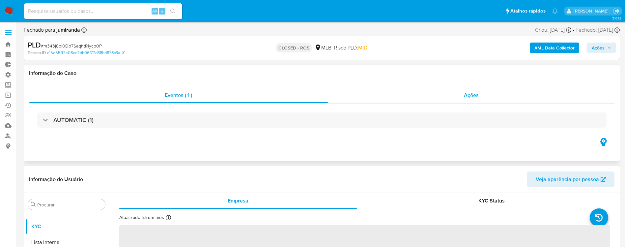
select select "10"
click at [472, 99] on div "Ações" at bounding box center [471, 95] width 287 height 16
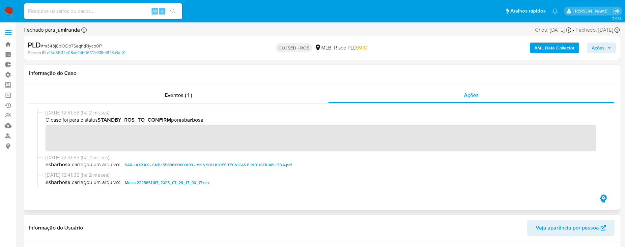
scroll to position [478, 0]
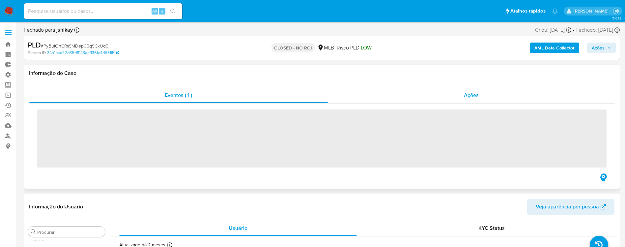
scroll to position [342, 0]
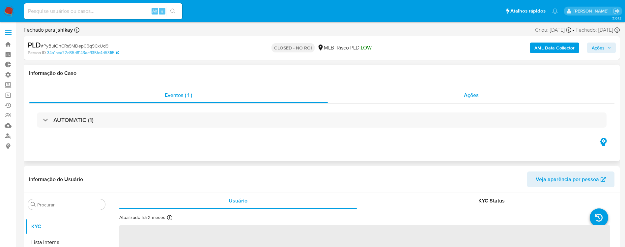
select select "10"
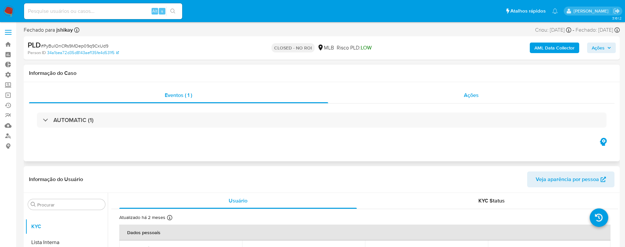
click at [472, 93] on span "Ações" at bounding box center [471, 95] width 15 height 8
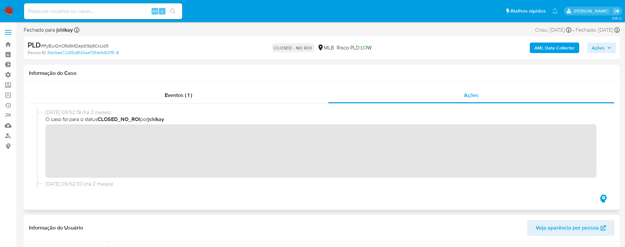
scroll to position [79, 0]
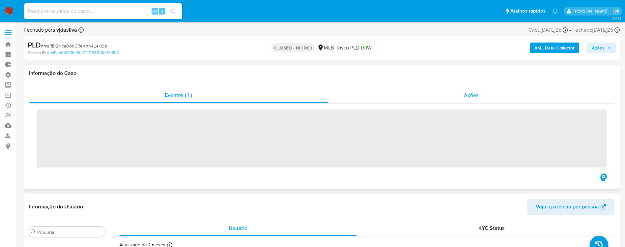
scroll to position [342, 0]
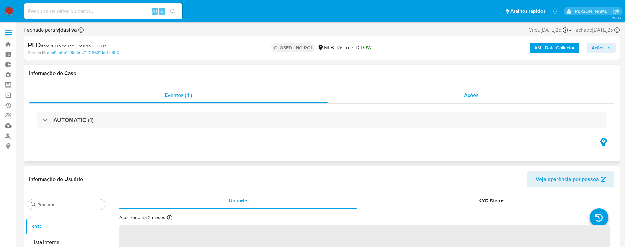
click at [473, 96] on span "Ações" at bounding box center [471, 95] width 15 height 8
select select "10"
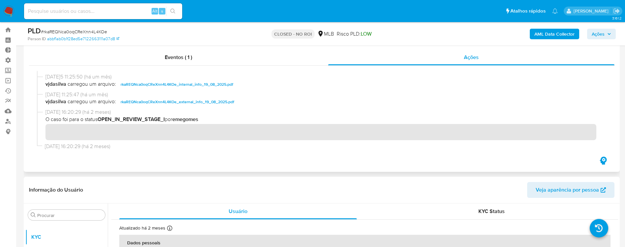
scroll to position [196, 0]
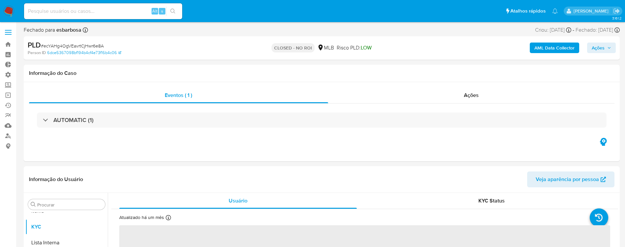
scroll to position [342, 0]
select select "10"
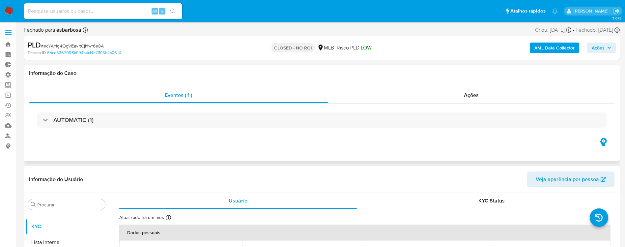
drag, startPoint x: 632, startPoint y: 204, endPoint x: 408, endPoint y: 111, distance: 243.0
click at [408, 111] on div "AUTOMATIC (1)" at bounding box center [321, 119] width 585 height 33
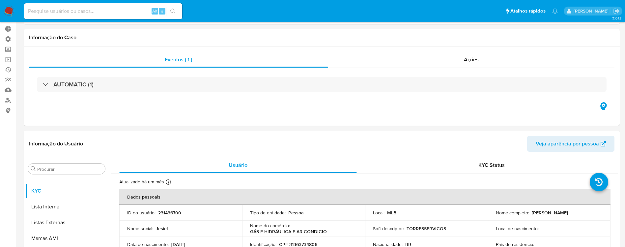
scroll to position [0, 0]
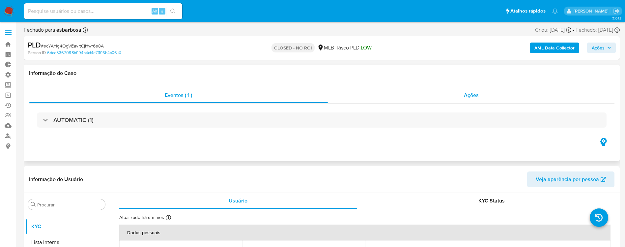
click at [468, 96] on span "Ações" at bounding box center [471, 95] width 15 height 8
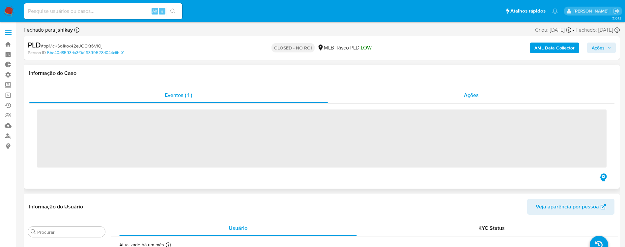
scroll to position [342, 0]
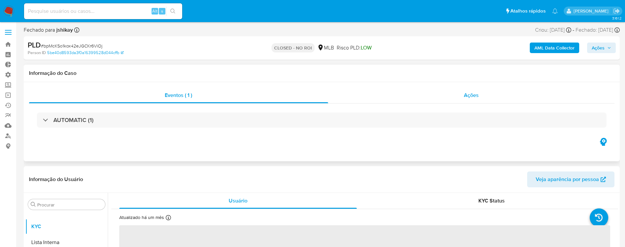
click at [472, 92] on span "Ações" at bounding box center [471, 95] width 15 height 8
select select "10"
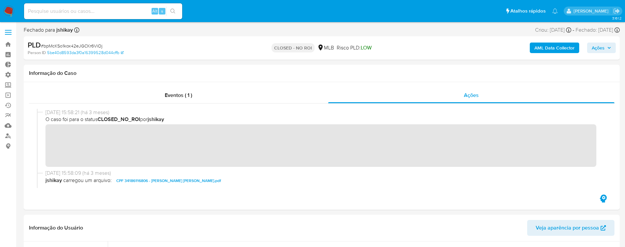
drag, startPoint x: 603, startPoint y: 124, endPoint x: 621, endPoint y: 151, distance: 32.3
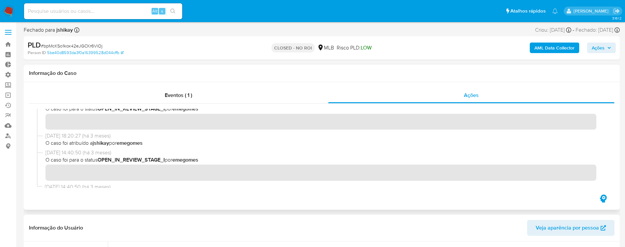
scroll to position [119, 0]
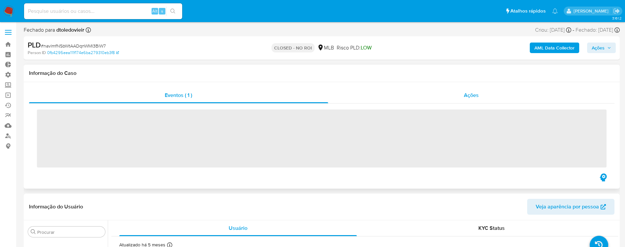
scroll to position [342, 0]
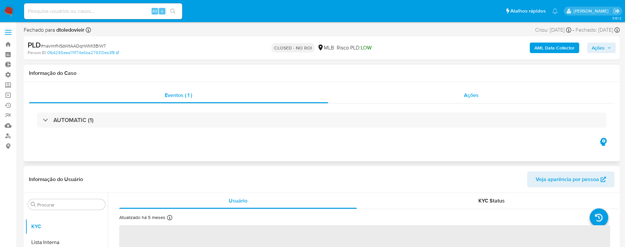
select select "10"
click at [472, 95] on span "Ações" at bounding box center [471, 95] width 15 height 8
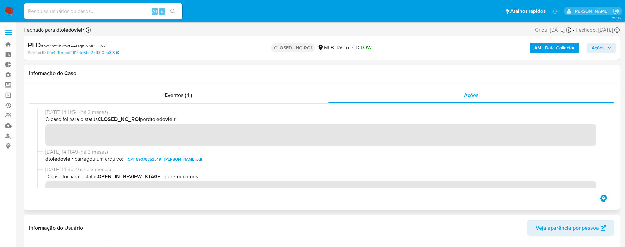
scroll to position [29, 0]
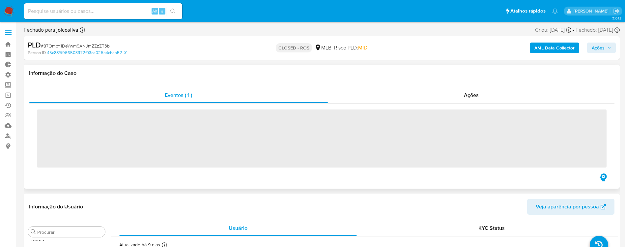
scroll to position [342, 0]
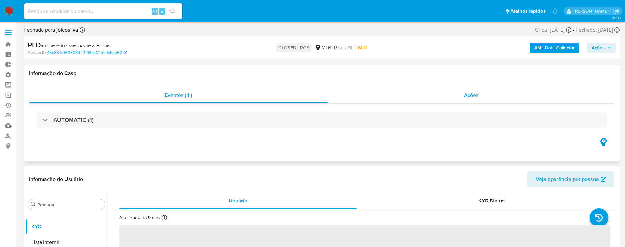
select select "10"
click at [477, 94] on span "Ações" at bounding box center [471, 95] width 15 height 8
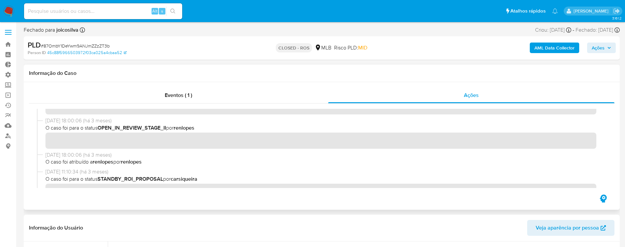
scroll to position [529, 0]
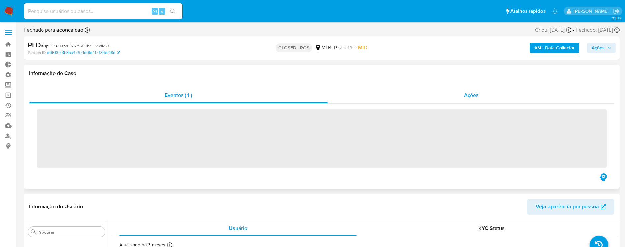
scroll to position [342, 0]
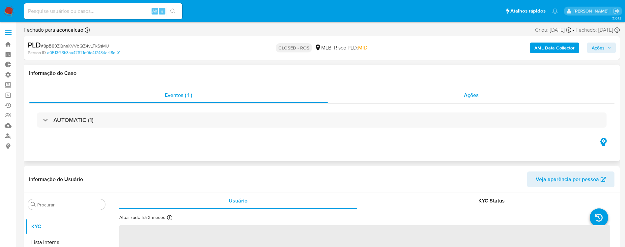
click at [474, 99] on span "Ações" at bounding box center [471, 95] width 15 height 8
select select "10"
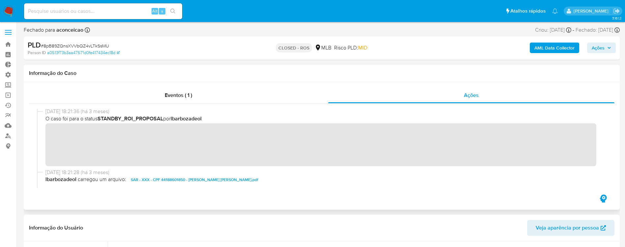
scroll to position [358, 0]
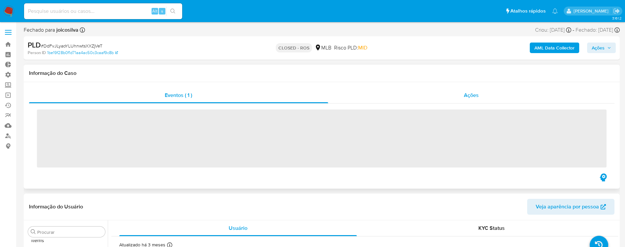
scroll to position [342, 0]
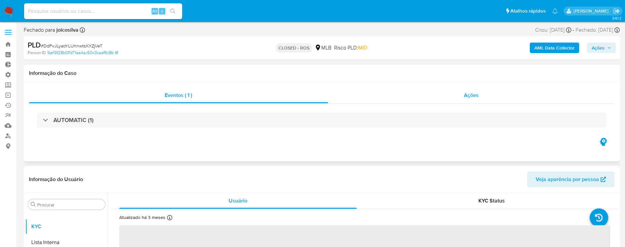
click at [471, 99] on div "Ações" at bounding box center [471, 95] width 287 height 16
select select "10"
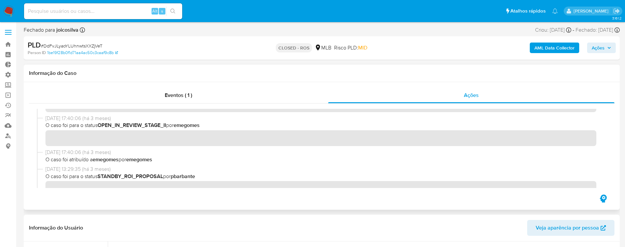
scroll to position [443, 0]
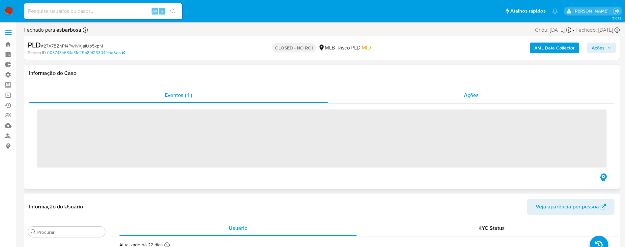
scroll to position [342, 0]
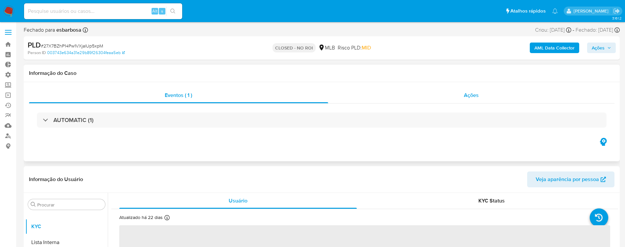
click at [469, 97] on span "Ações" at bounding box center [471, 95] width 15 height 8
select select "10"
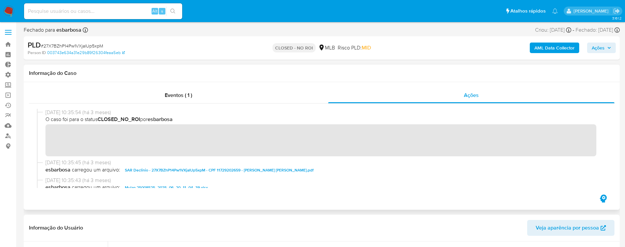
scroll to position [57, 0]
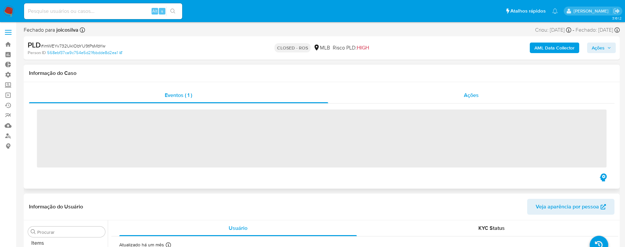
scroll to position [342, 0]
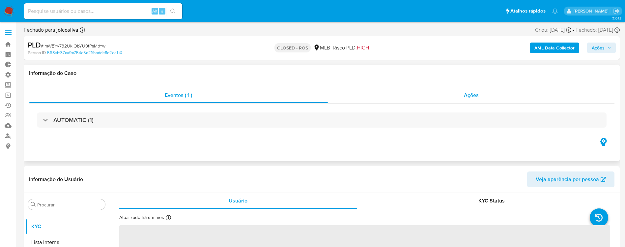
select select "10"
click at [480, 93] on div "Ações" at bounding box center [471, 95] width 287 height 16
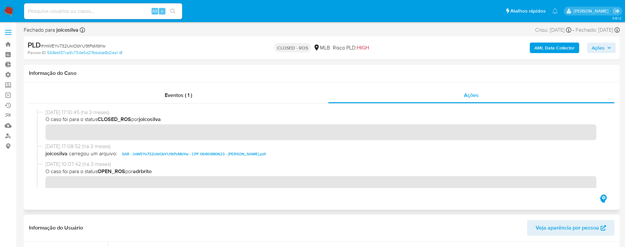
drag, startPoint x: 603, startPoint y: 119, endPoint x: 612, endPoint y: 132, distance: 16.6
click at [612, 132] on div at bounding box center [321, 148] width 585 height 90
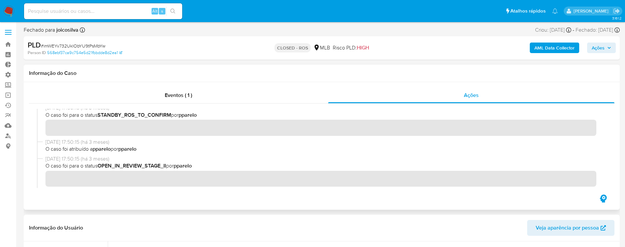
scroll to position [478, 0]
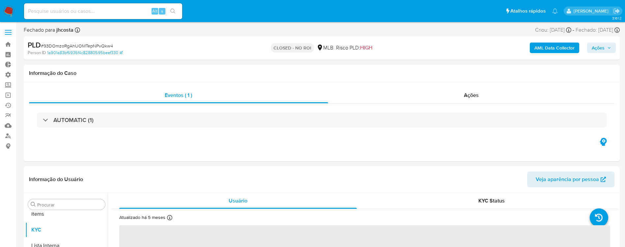
scroll to position [342, 0]
select select "10"
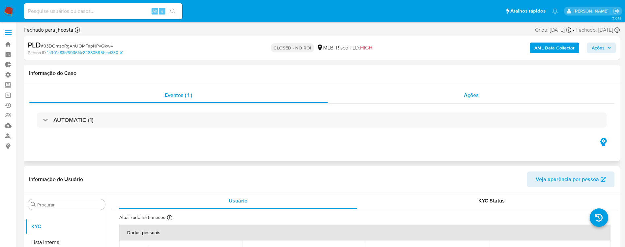
click at [473, 93] on span "Ações" at bounding box center [471, 95] width 15 height 8
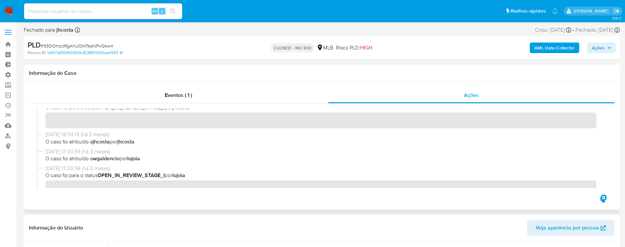
scroll to position [154, 0]
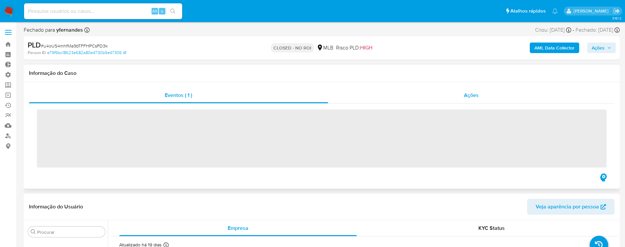
scroll to position [342, 0]
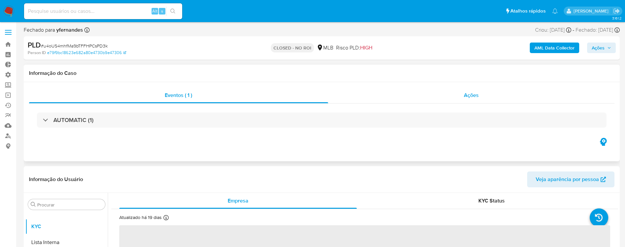
click at [472, 98] on span "Ações" at bounding box center [471, 95] width 15 height 8
select select "10"
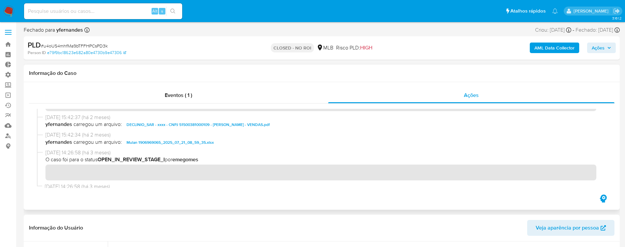
scroll to position [52, 0]
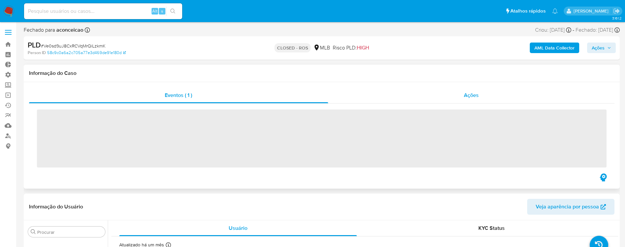
scroll to position [342, 0]
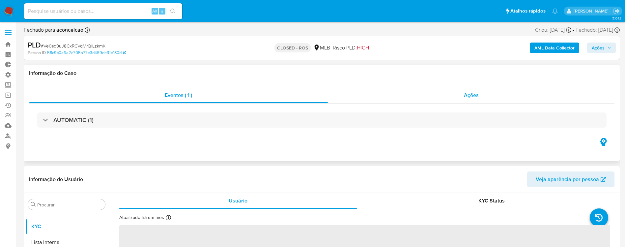
click at [469, 99] on div "Ações" at bounding box center [471, 95] width 287 height 16
select select "10"
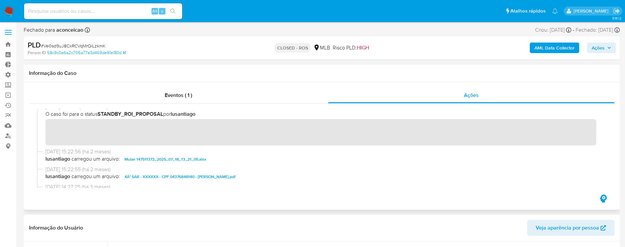
scroll to position [291, 0]
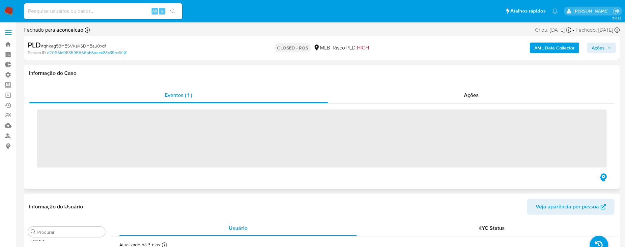
scroll to position [342, 0]
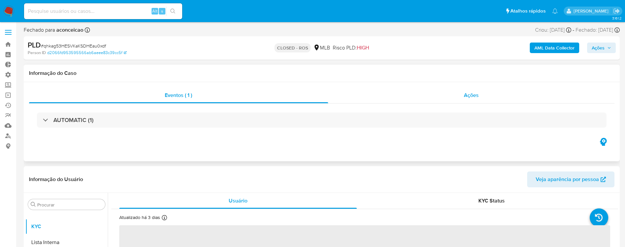
select select "10"
click at [465, 94] on span "Ações" at bounding box center [471, 95] width 15 height 8
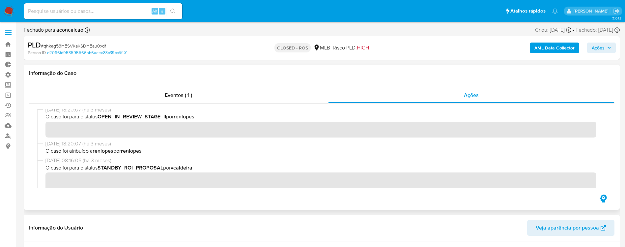
scroll to position [422, 0]
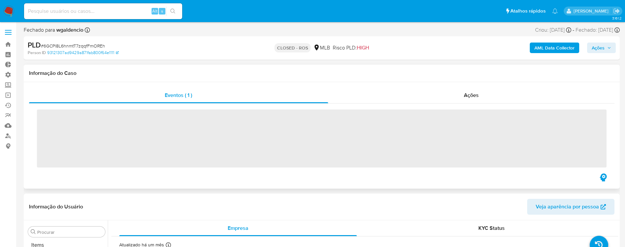
scroll to position [342, 0]
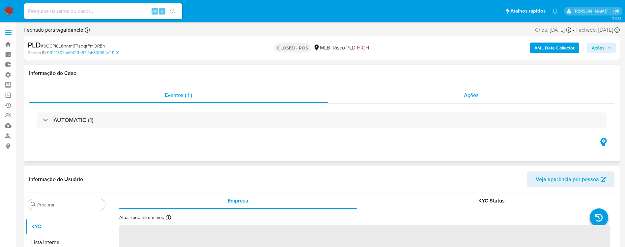
select select "10"
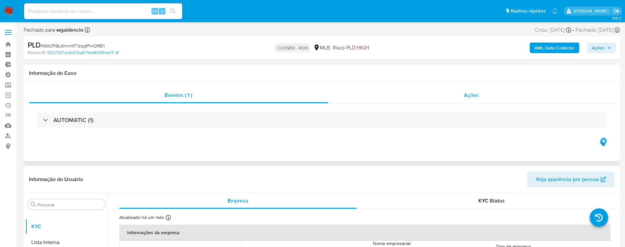
click at [468, 95] on span "Ações" at bounding box center [471, 95] width 15 height 8
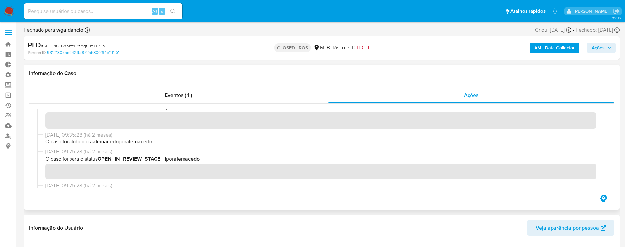
scroll to position [736, 0]
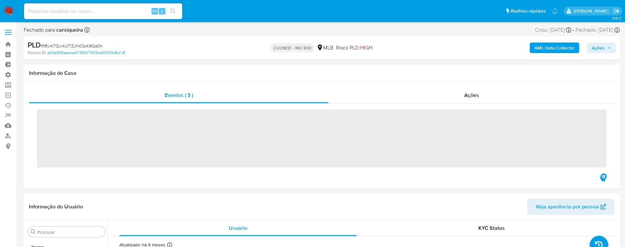
scroll to position [342, 0]
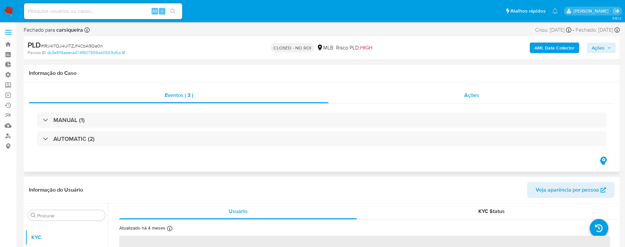
select select "10"
click at [473, 97] on span "Ações" at bounding box center [471, 95] width 15 height 8
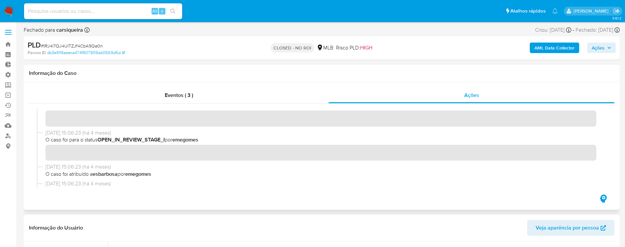
scroll to position [251, 0]
